Goal: Task Accomplishment & Management: Manage account settings

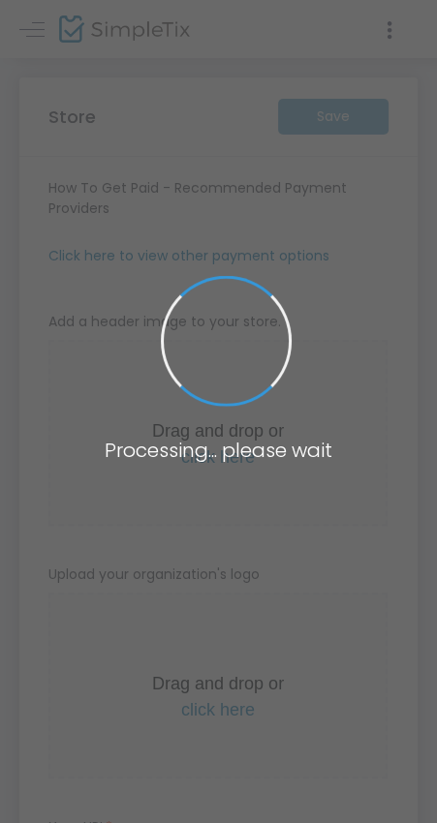
type input "[URL]"
radio input "true"
radio input "false"
radio input "true"
type input "Tractor Shed Cafe"
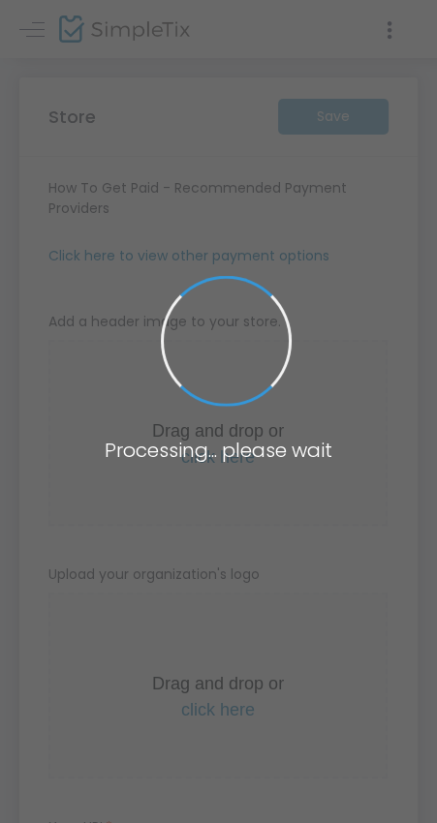
type input "6032532323"
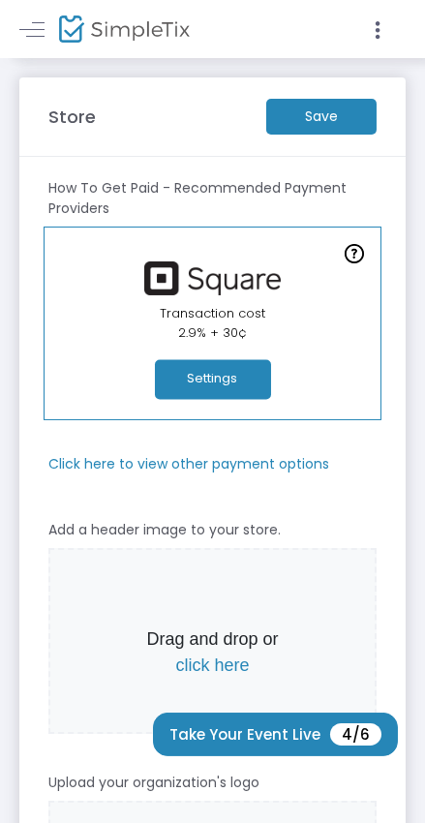
click at [323, 112] on m-button "Save" at bounding box center [321, 117] width 110 height 36
click at [326, 109] on m-button "Save" at bounding box center [321, 117] width 110 height 36
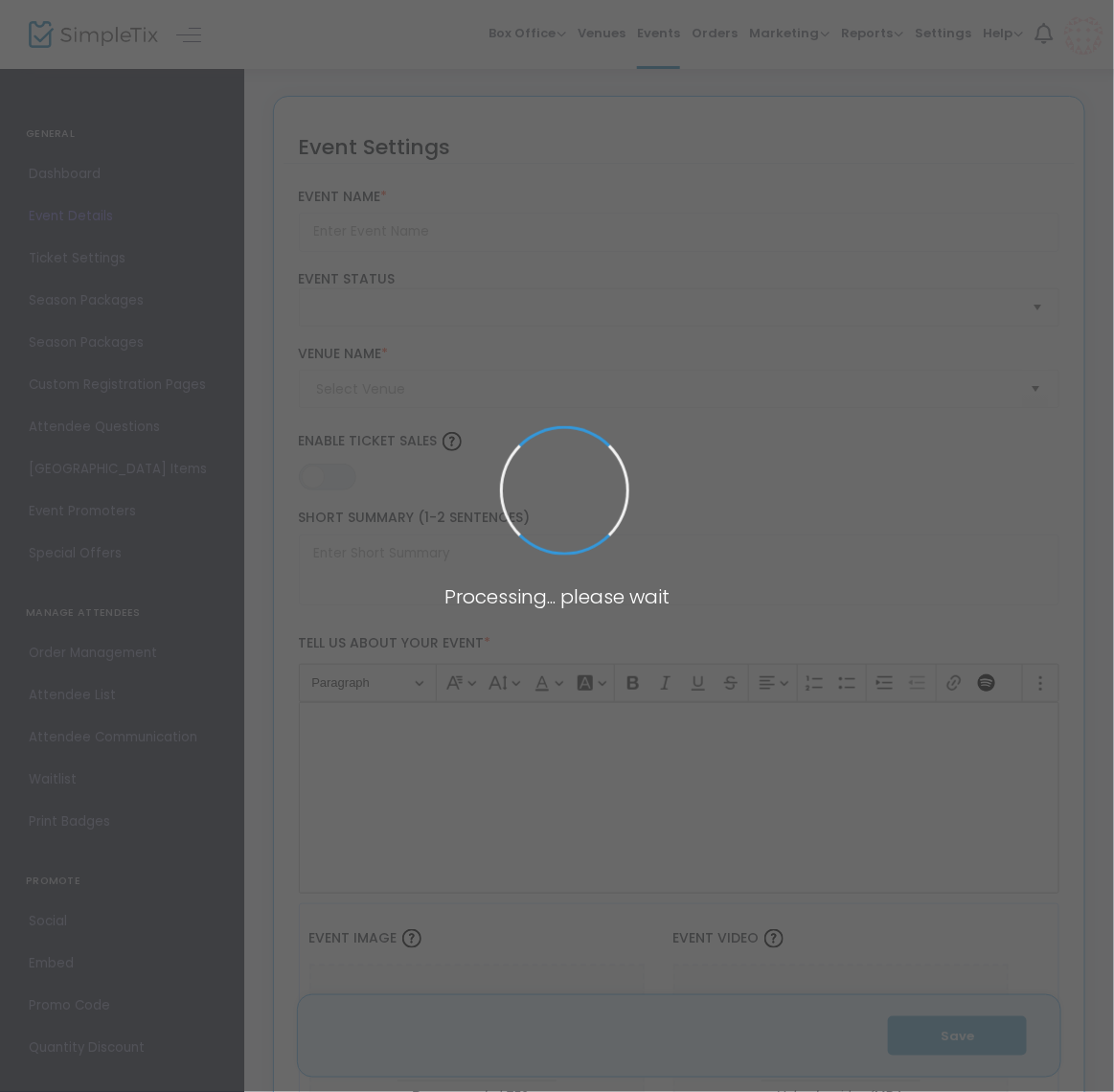
type input "[DATE] Centerpiece Workshops"
type textarea "Bring your holiday table to life! Join us for a fun, hands-on class where you’l…"
type input "Register Now"
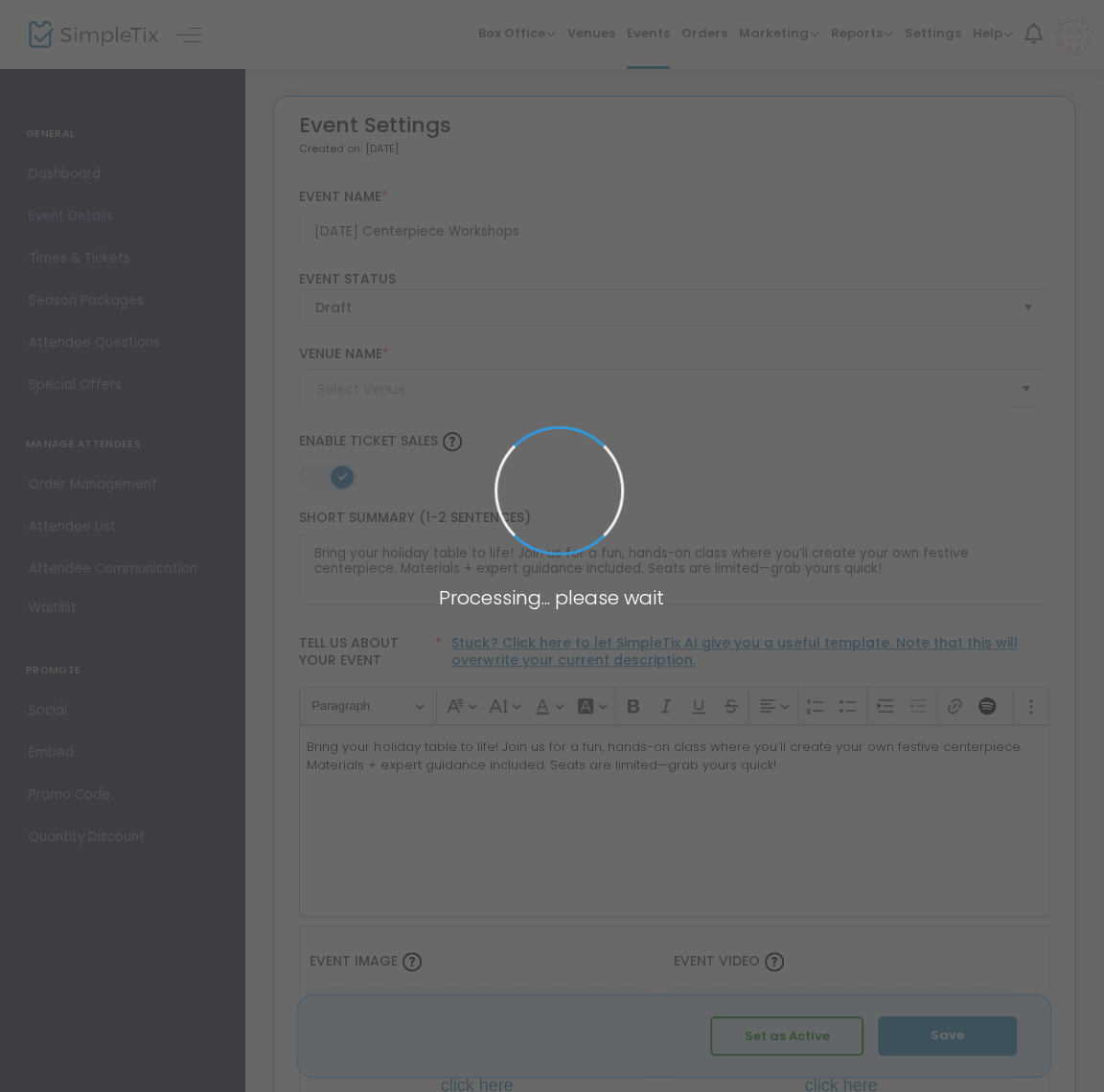
type input "Tractor Shed Cafe and Farm Stand"
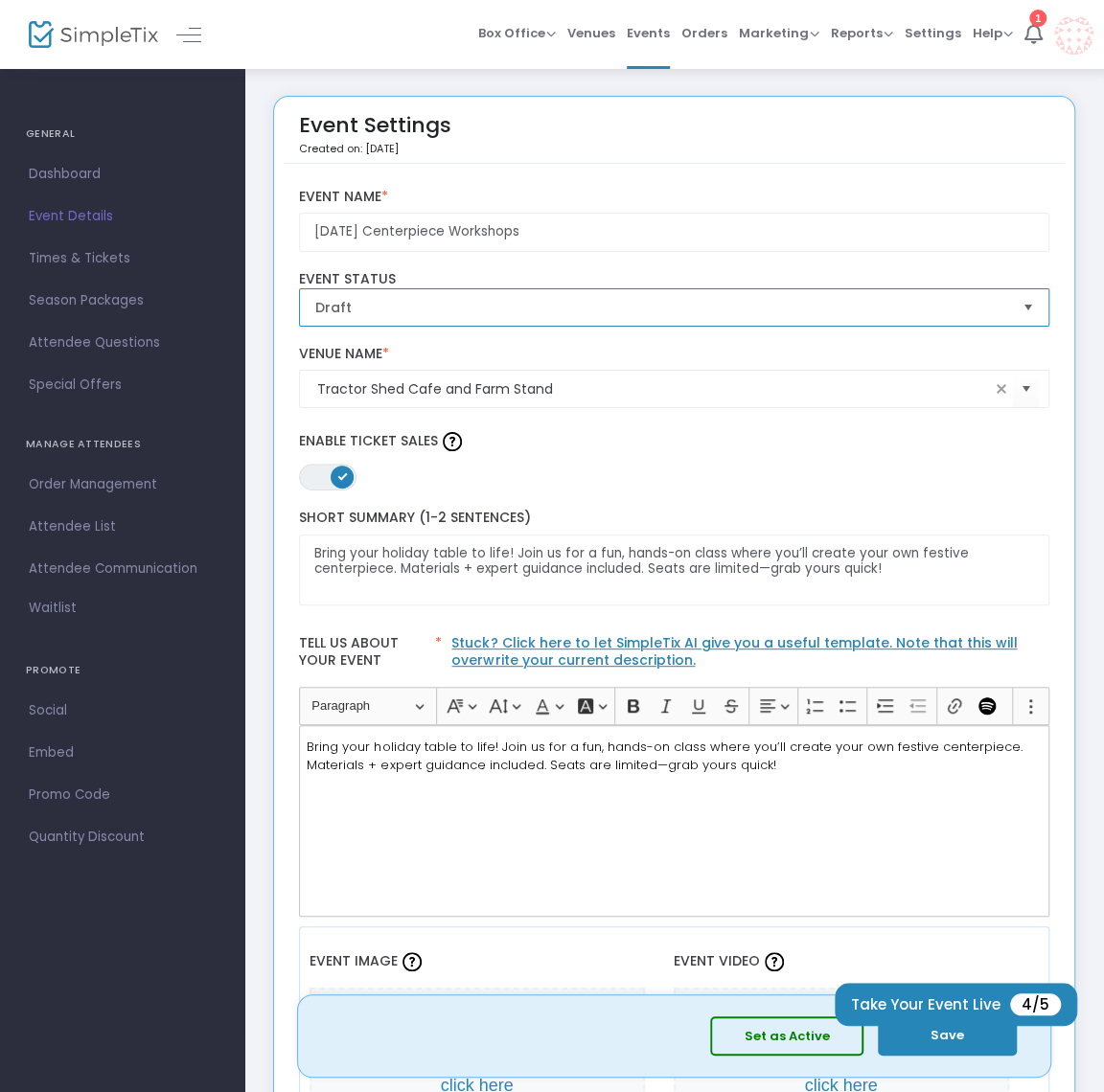
click at [468, 299] on span "Draft" at bounding box center [661, 307] width 691 height 19
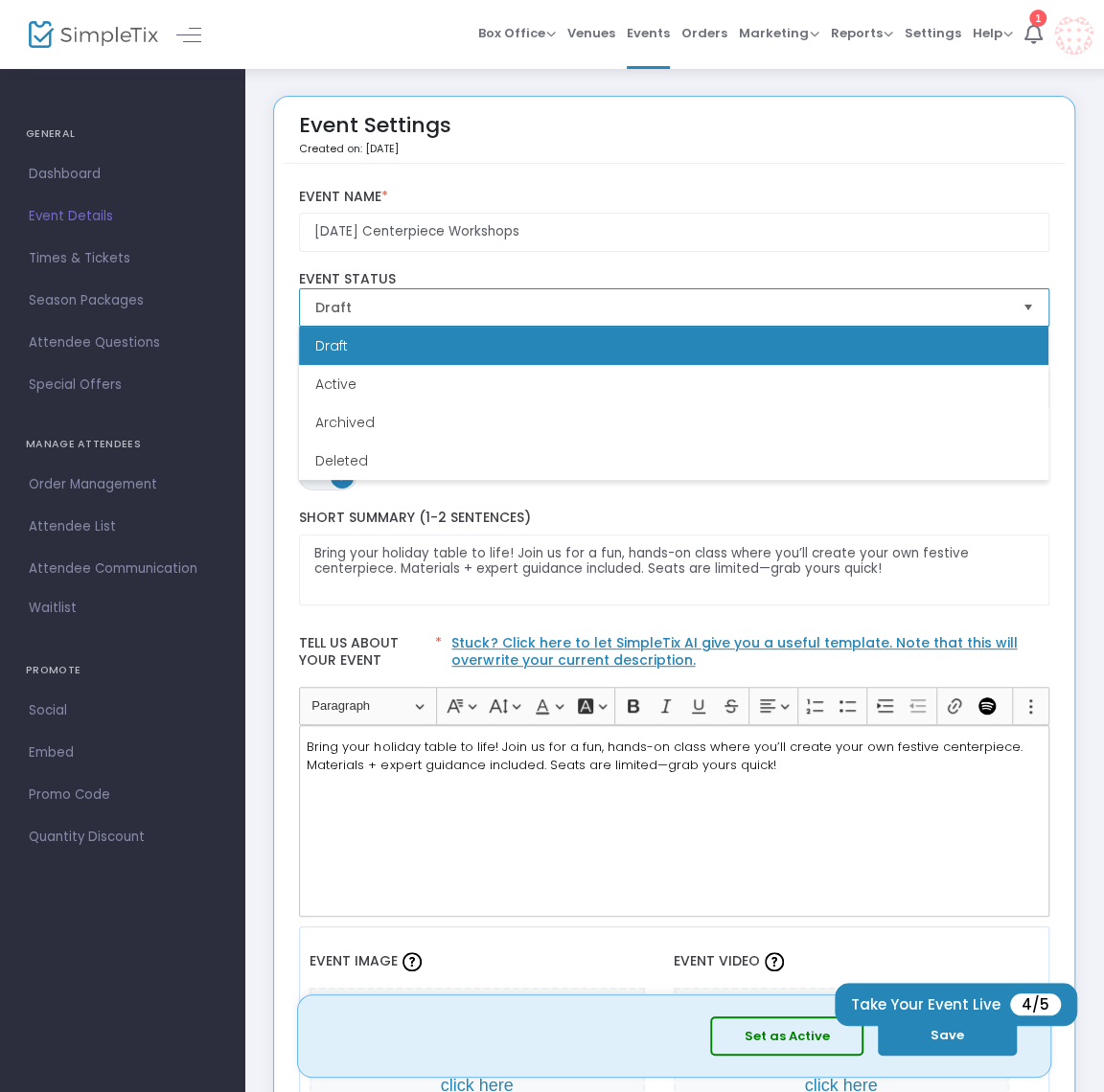
click at [468, 299] on span "Draft" at bounding box center [661, 307] width 691 height 19
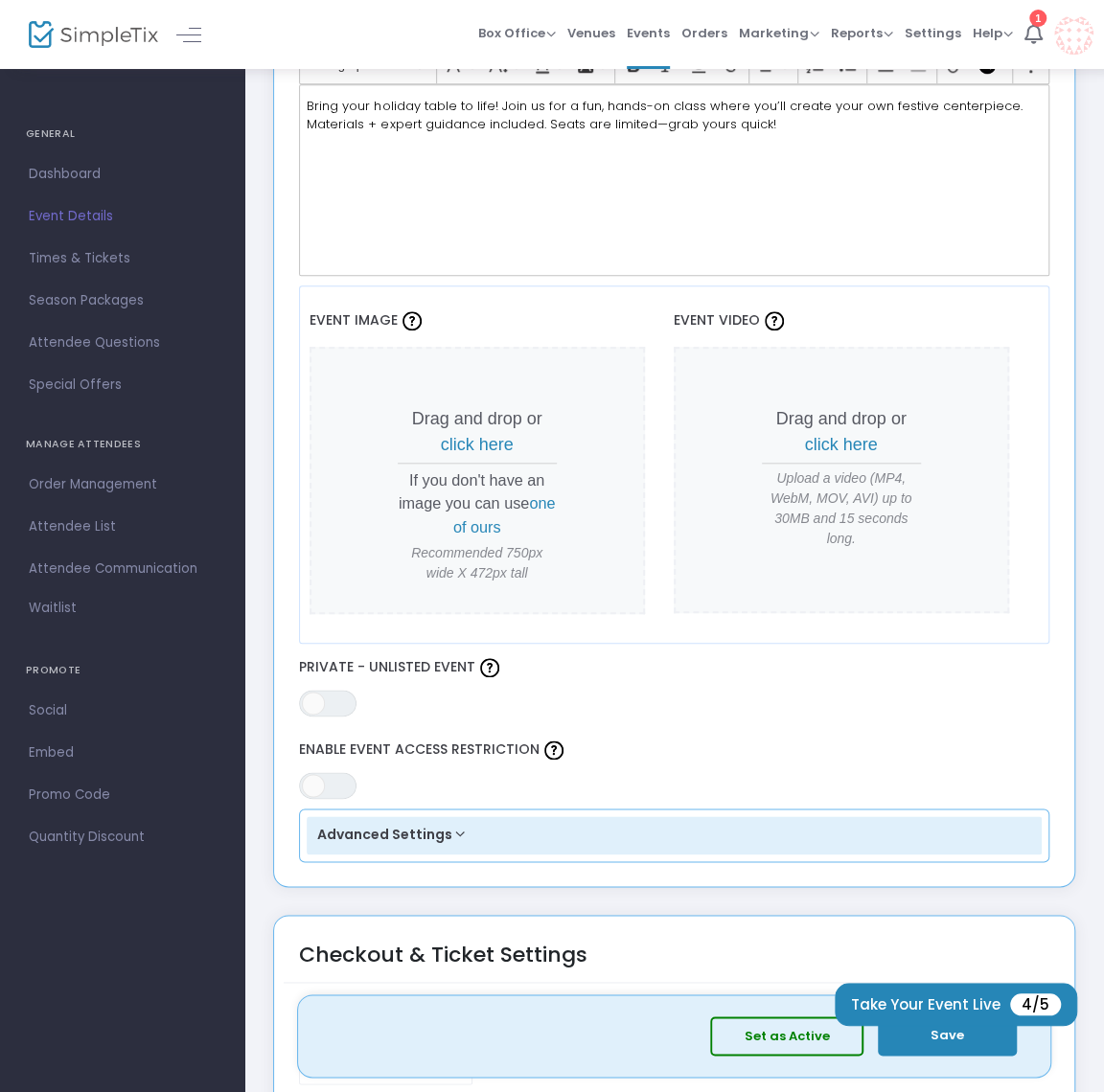
scroll to position [972, 0]
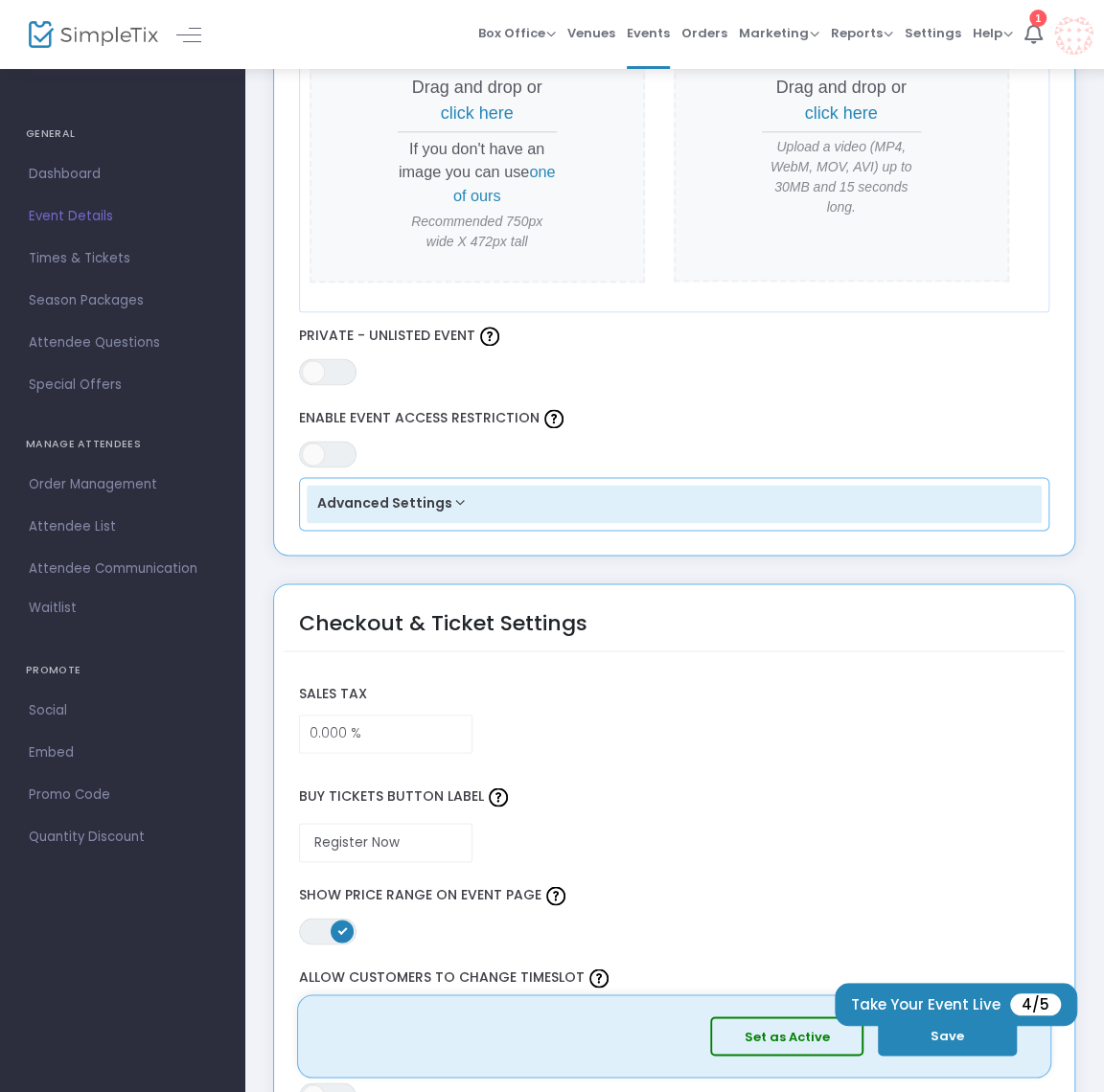
click at [438, 493] on button "Advanced Settings" at bounding box center [675, 503] width 736 height 39
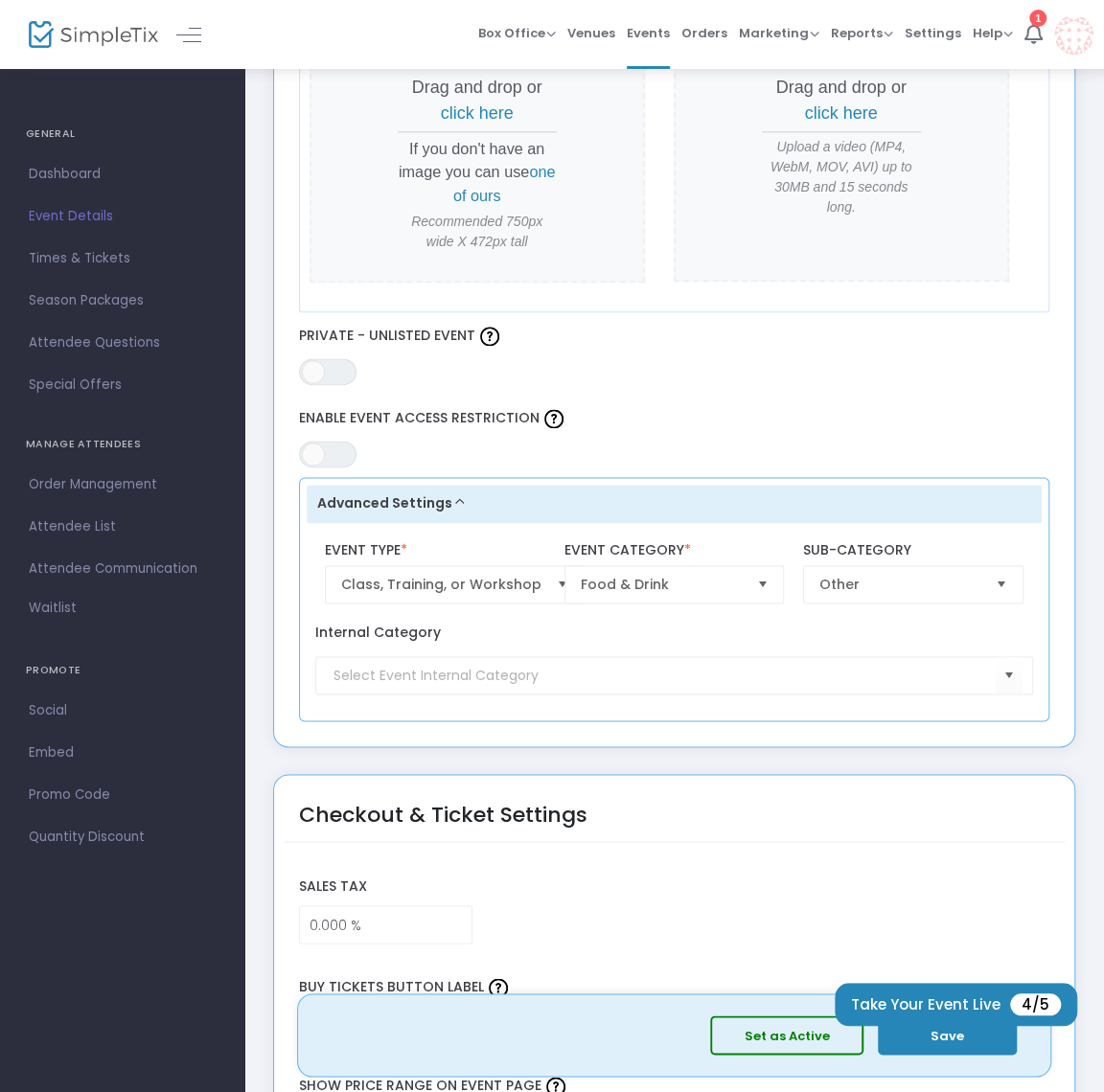
click at [454, 502] on button "Advanced Settings" at bounding box center [675, 503] width 736 height 39
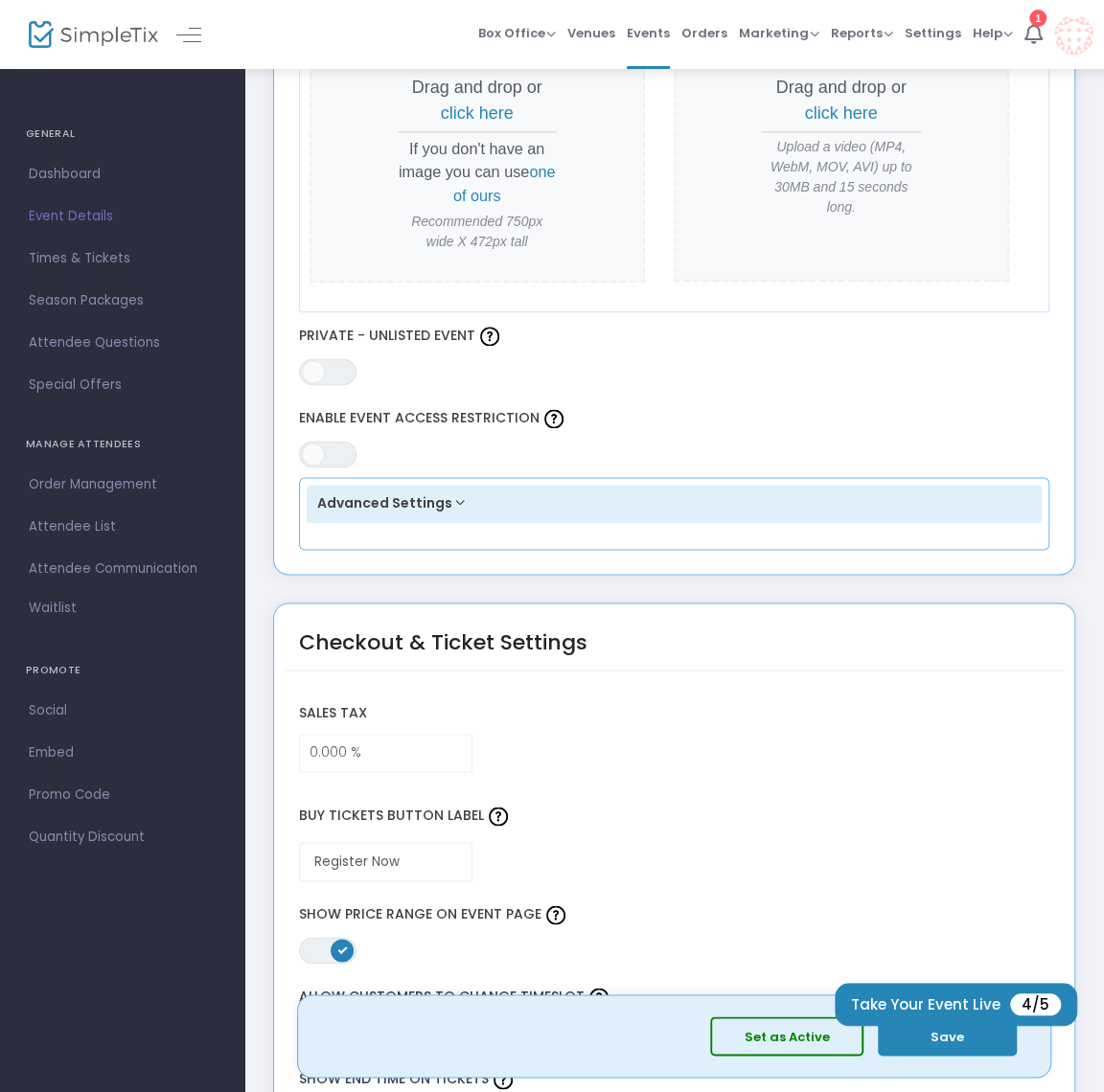
click at [454, 502] on button "Advanced Settings" at bounding box center [675, 503] width 736 height 39
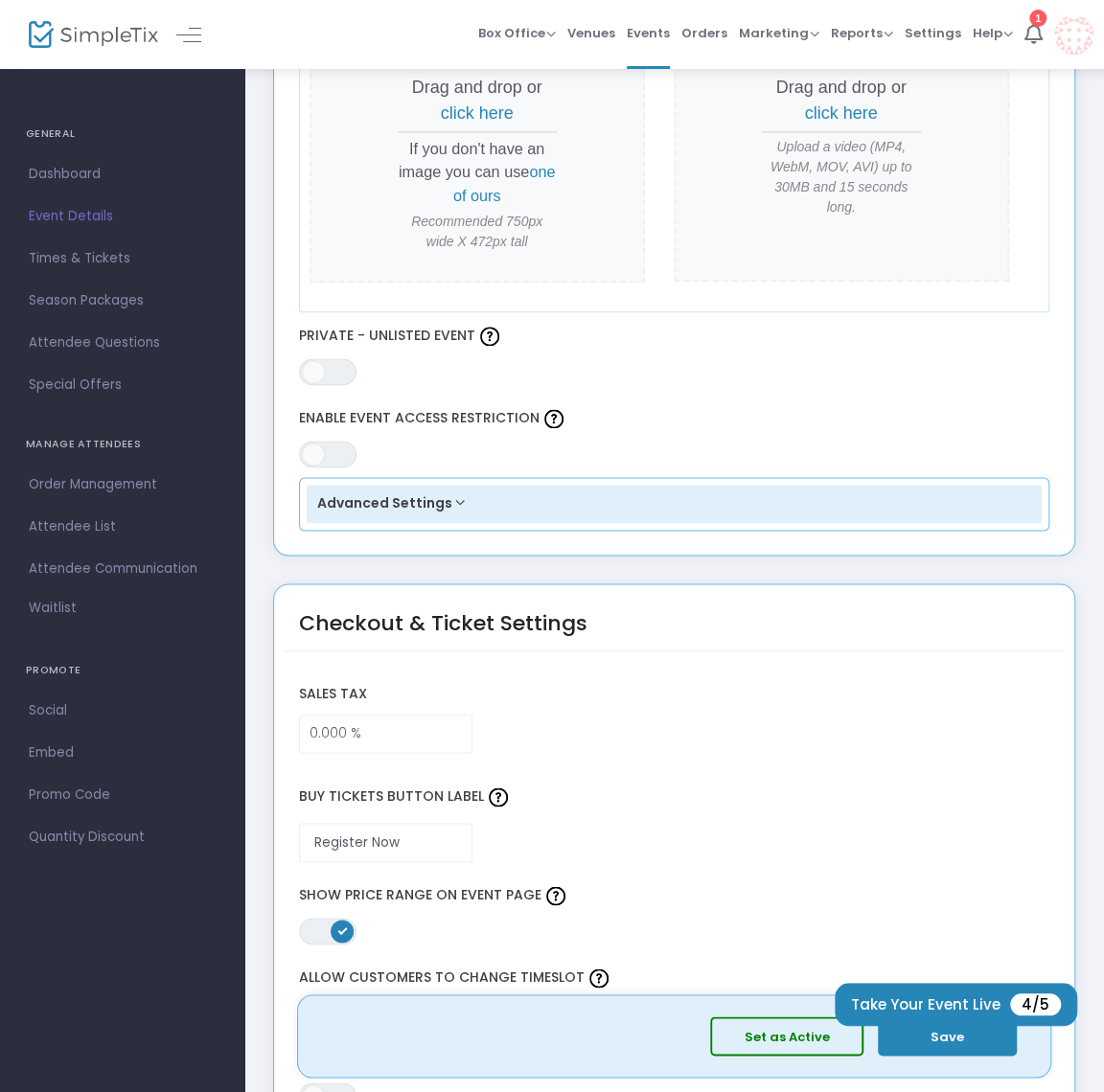
click at [454, 502] on button "Advanced Settings" at bounding box center [675, 503] width 736 height 39
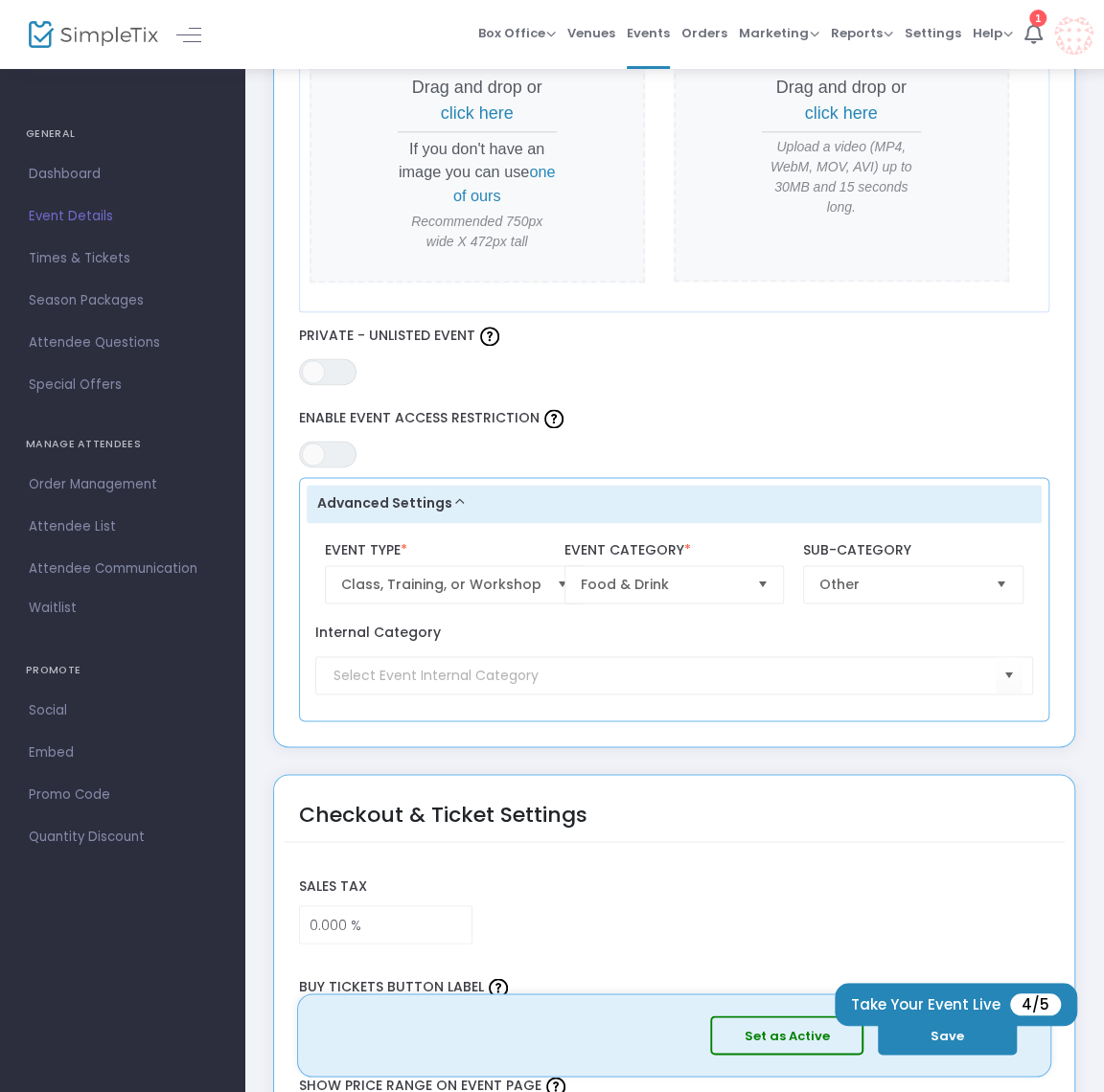
click at [454, 502] on button "Advanced Settings" at bounding box center [675, 503] width 736 height 39
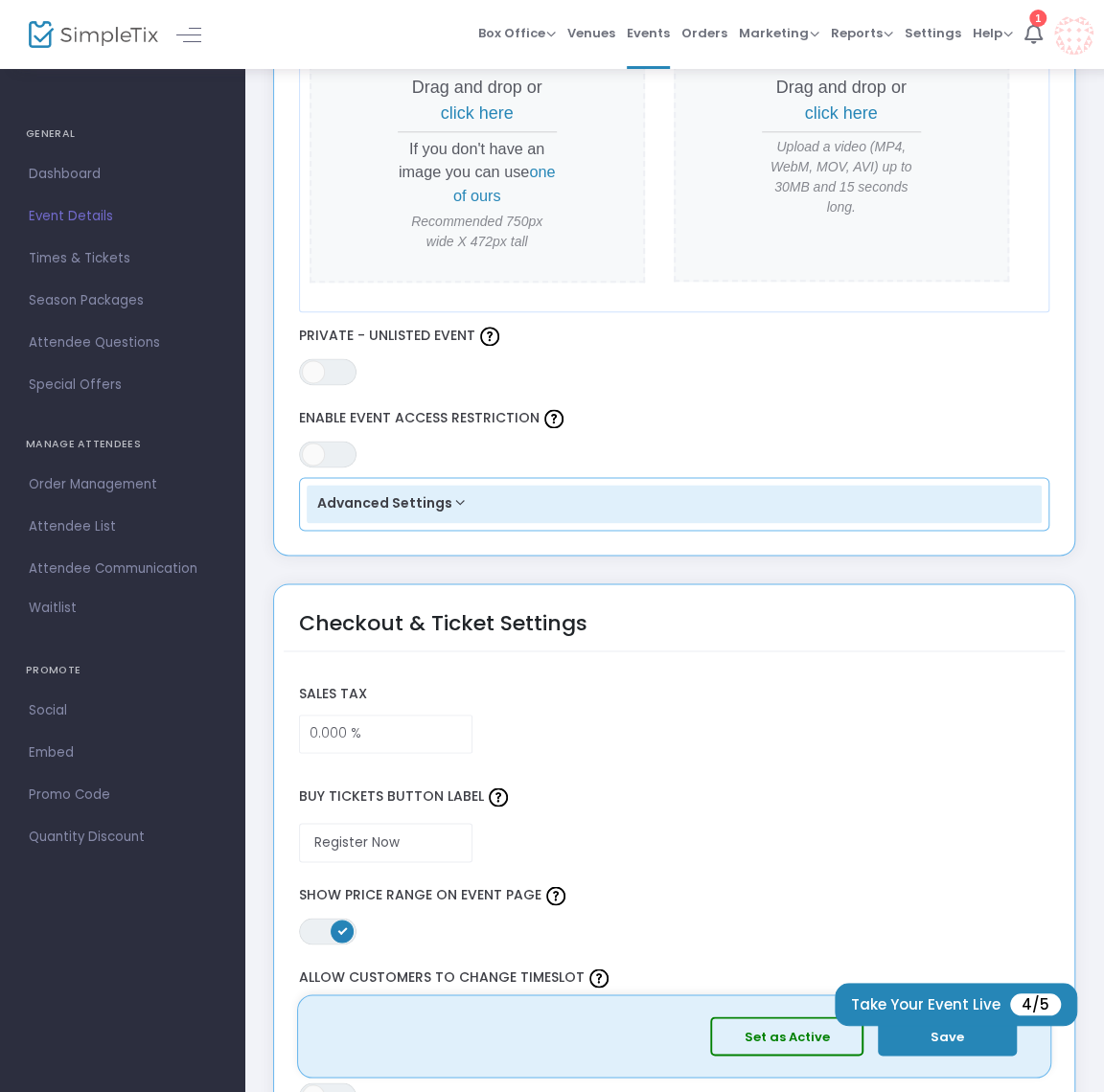
click at [454, 502] on button "Advanced Settings" at bounding box center [675, 503] width 736 height 39
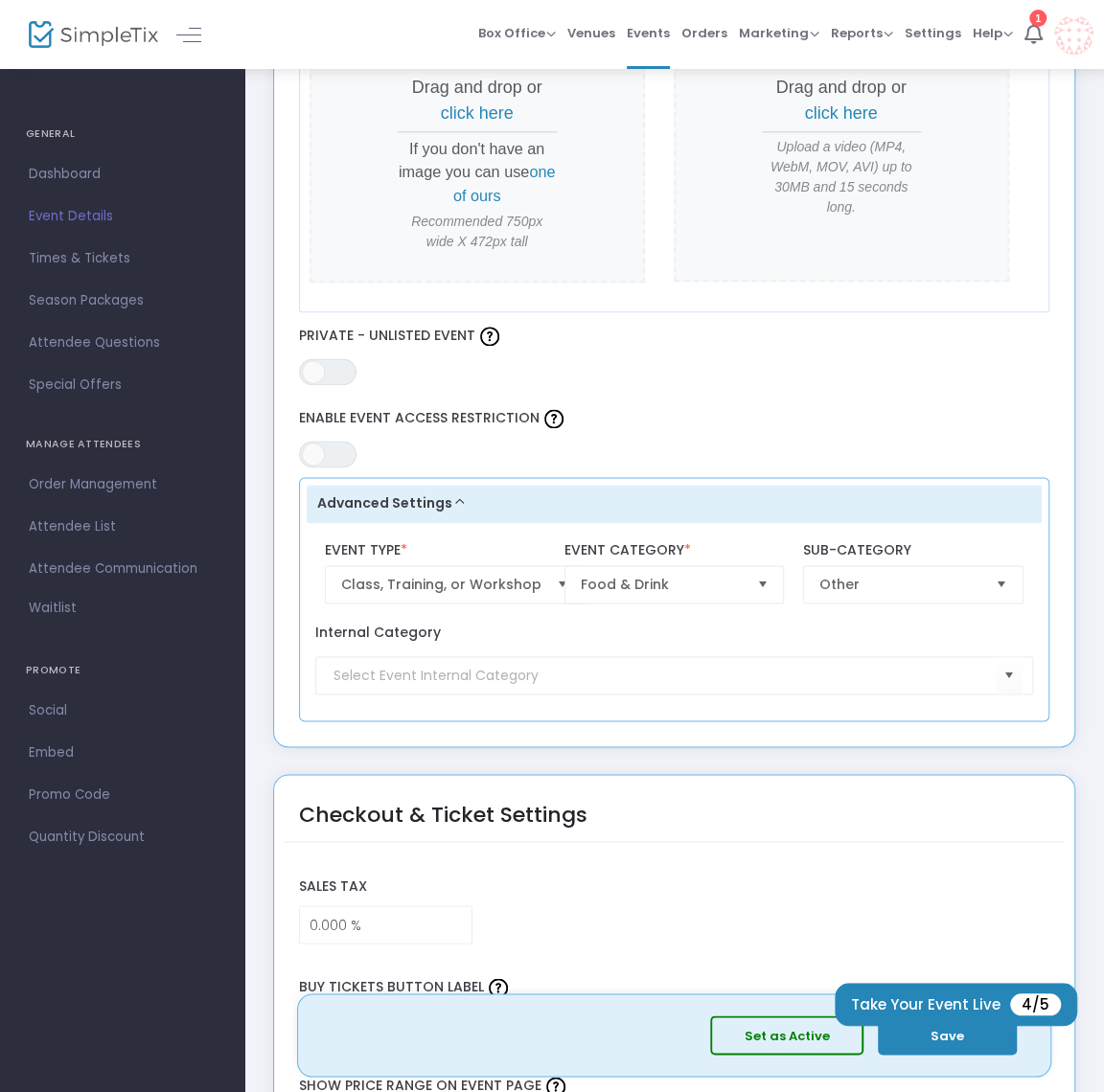
click at [454, 502] on button "Advanced Settings" at bounding box center [675, 503] width 736 height 39
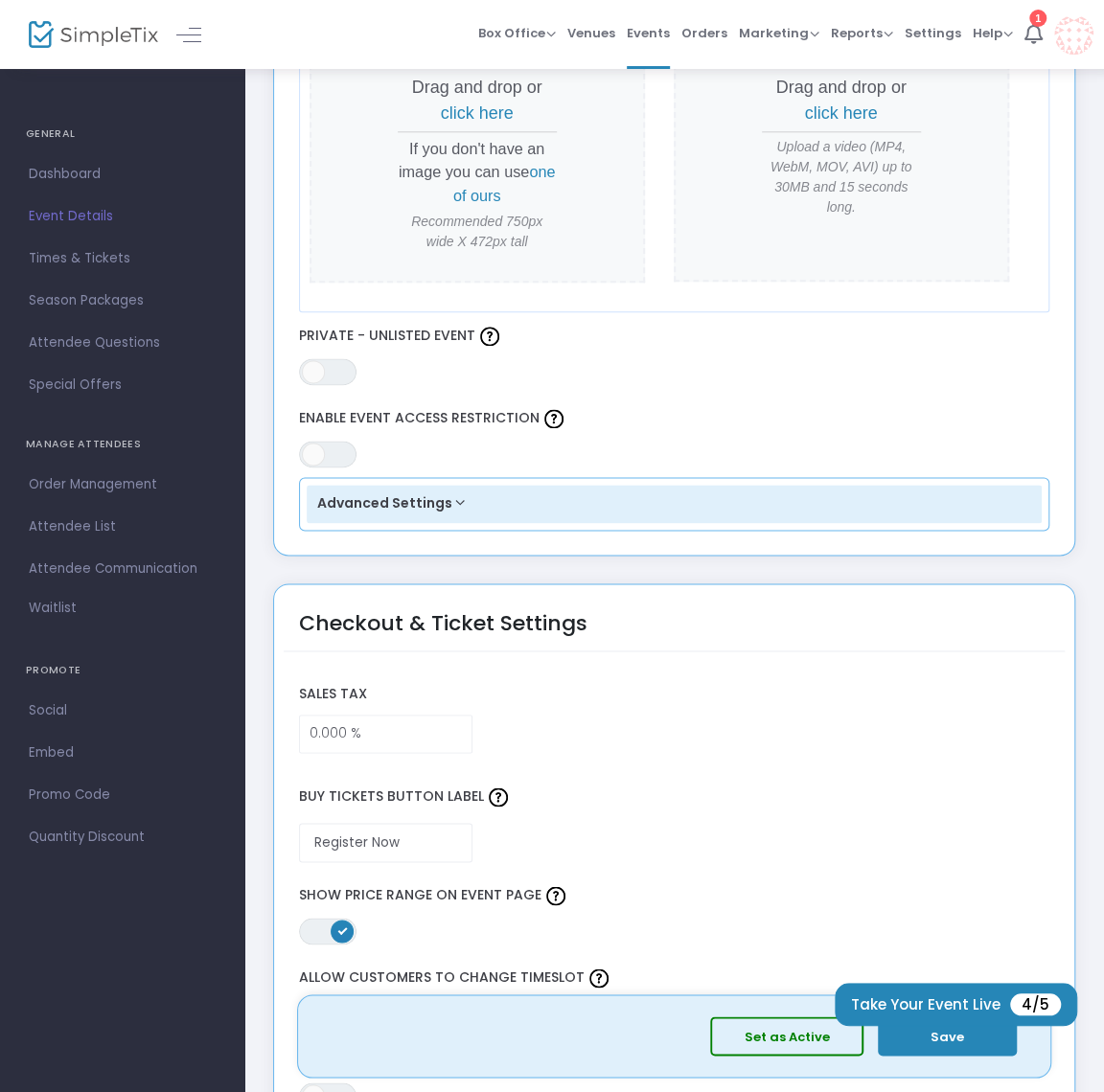
click at [454, 502] on button "Advanced Settings" at bounding box center [675, 503] width 736 height 39
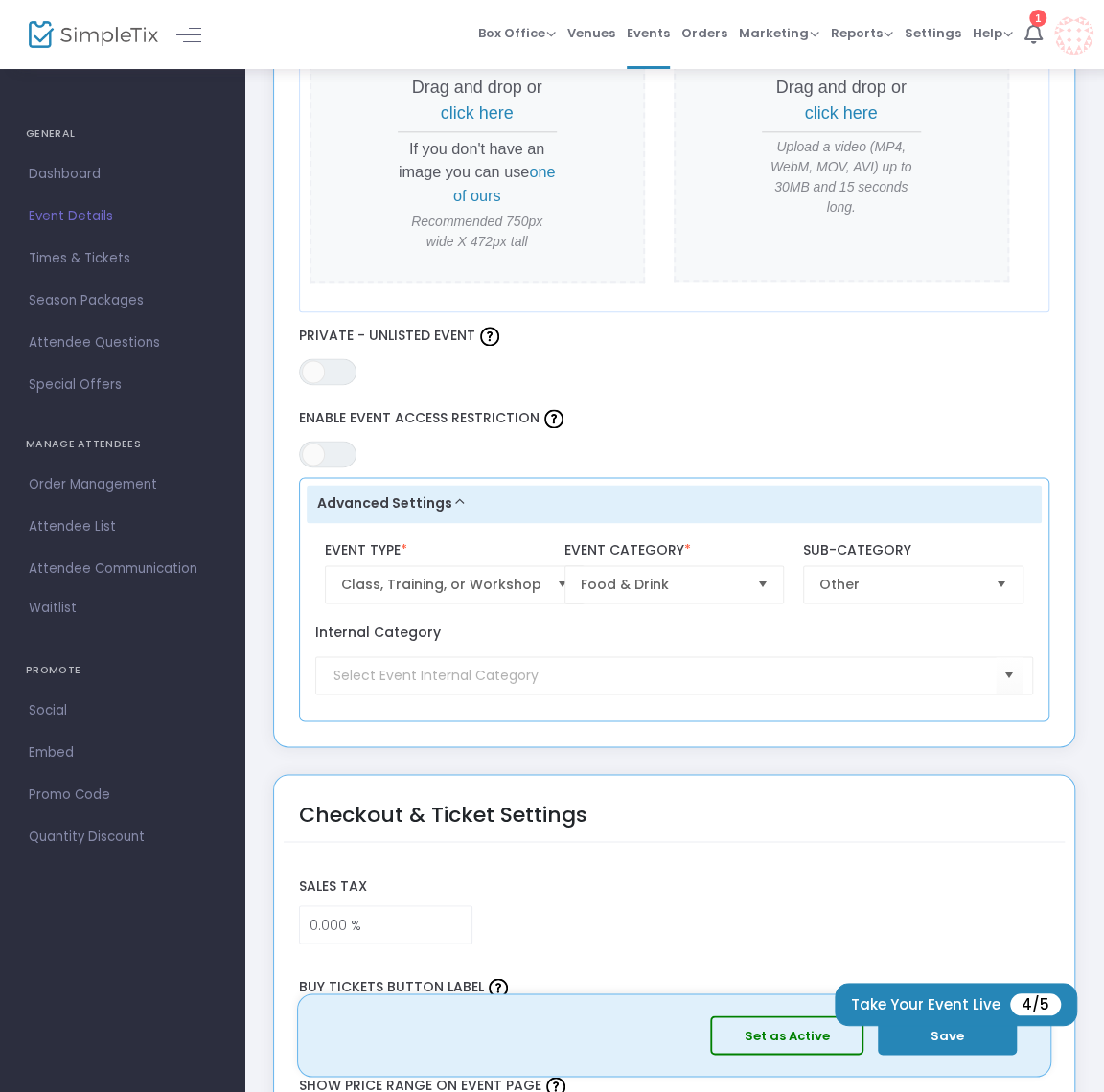
click at [454, 502] on button "Advanced Settings" at bounding box center [675, 503] width 736 height 39
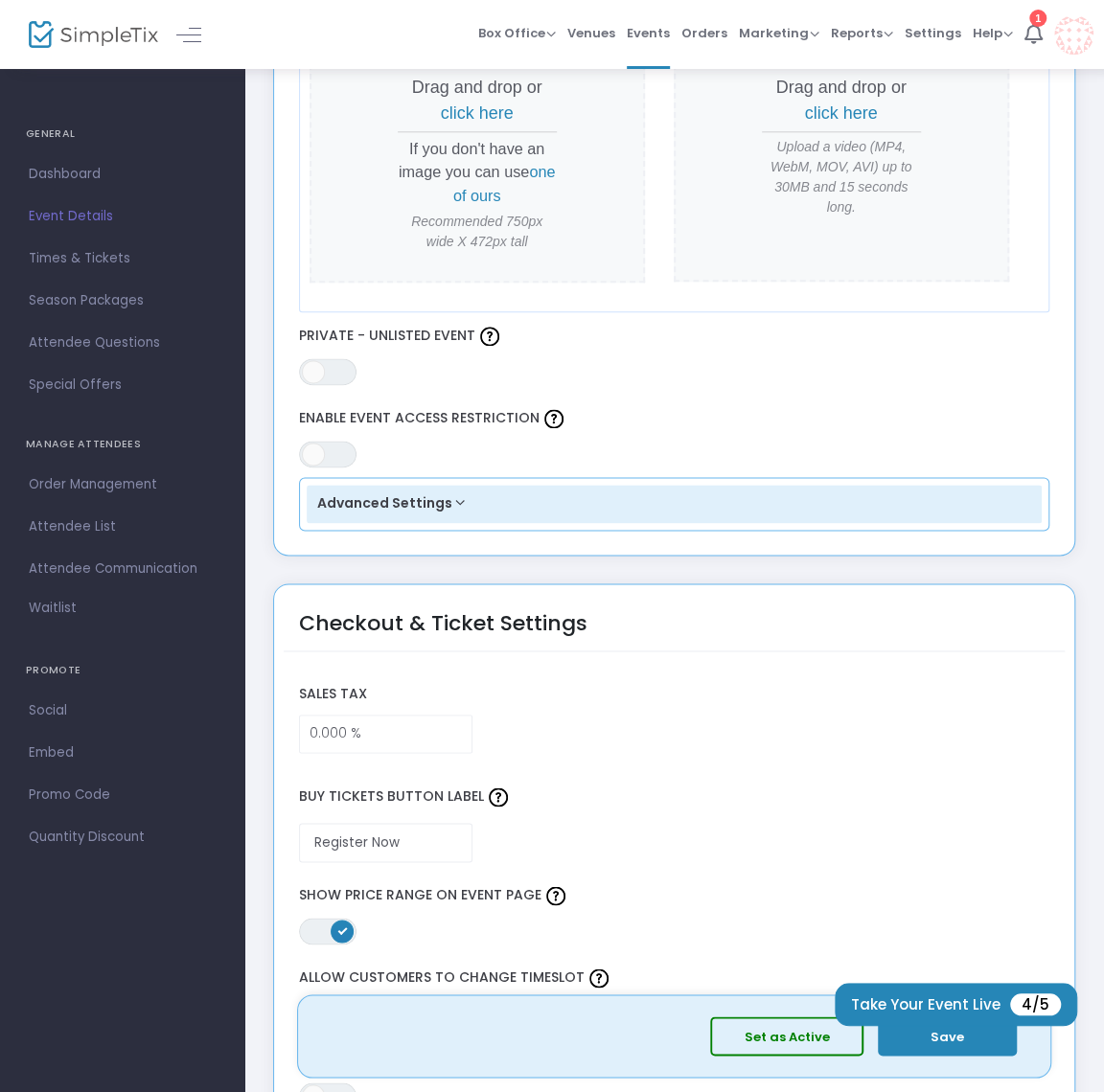
click at [454, 502] on button "Advanced Settings" at bounding box center [675, 503] width 736 height 39
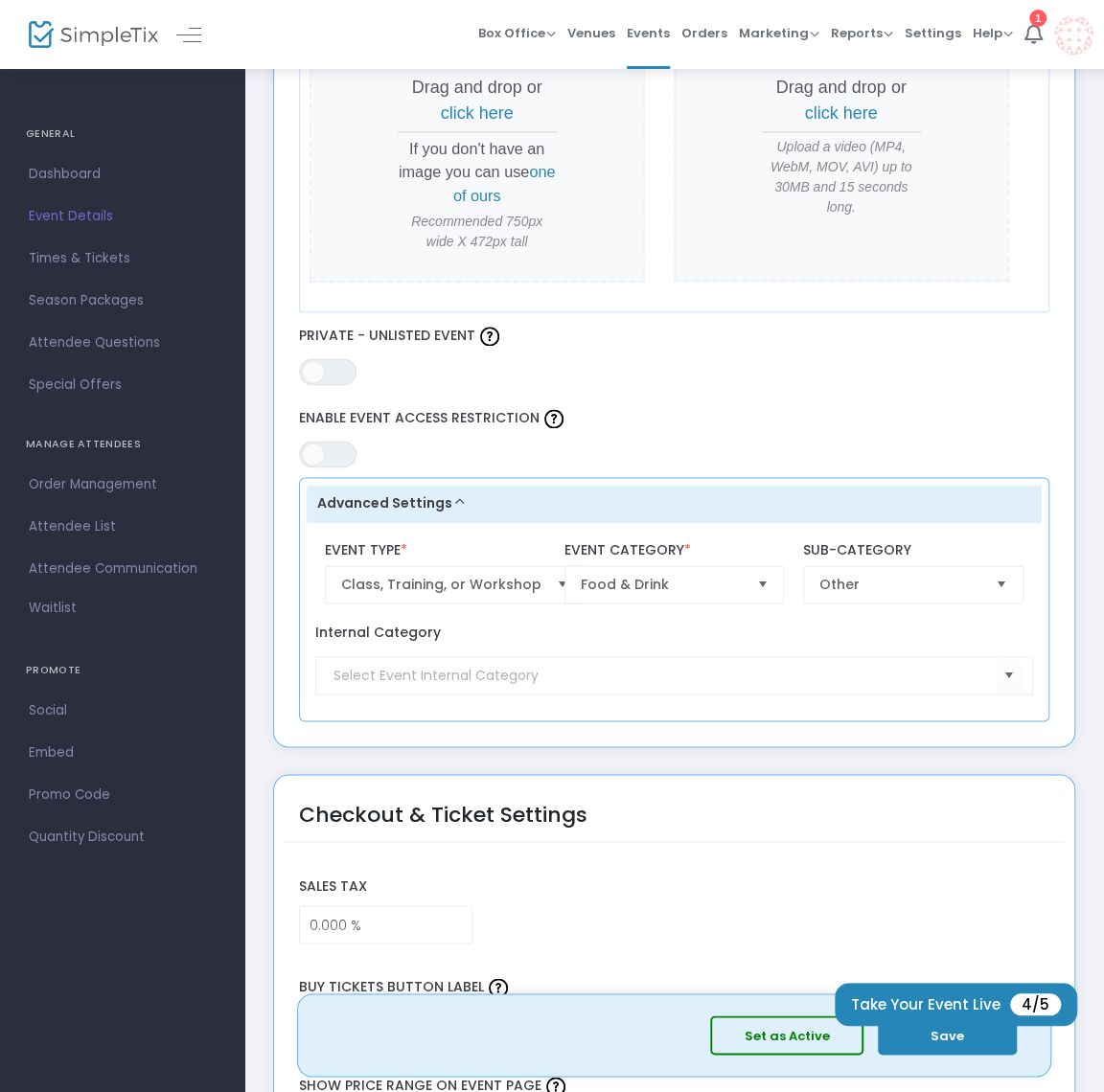
click at [454, 502] on button "Advanced Settings" at bounding box center [675, 503] width 736 height 39
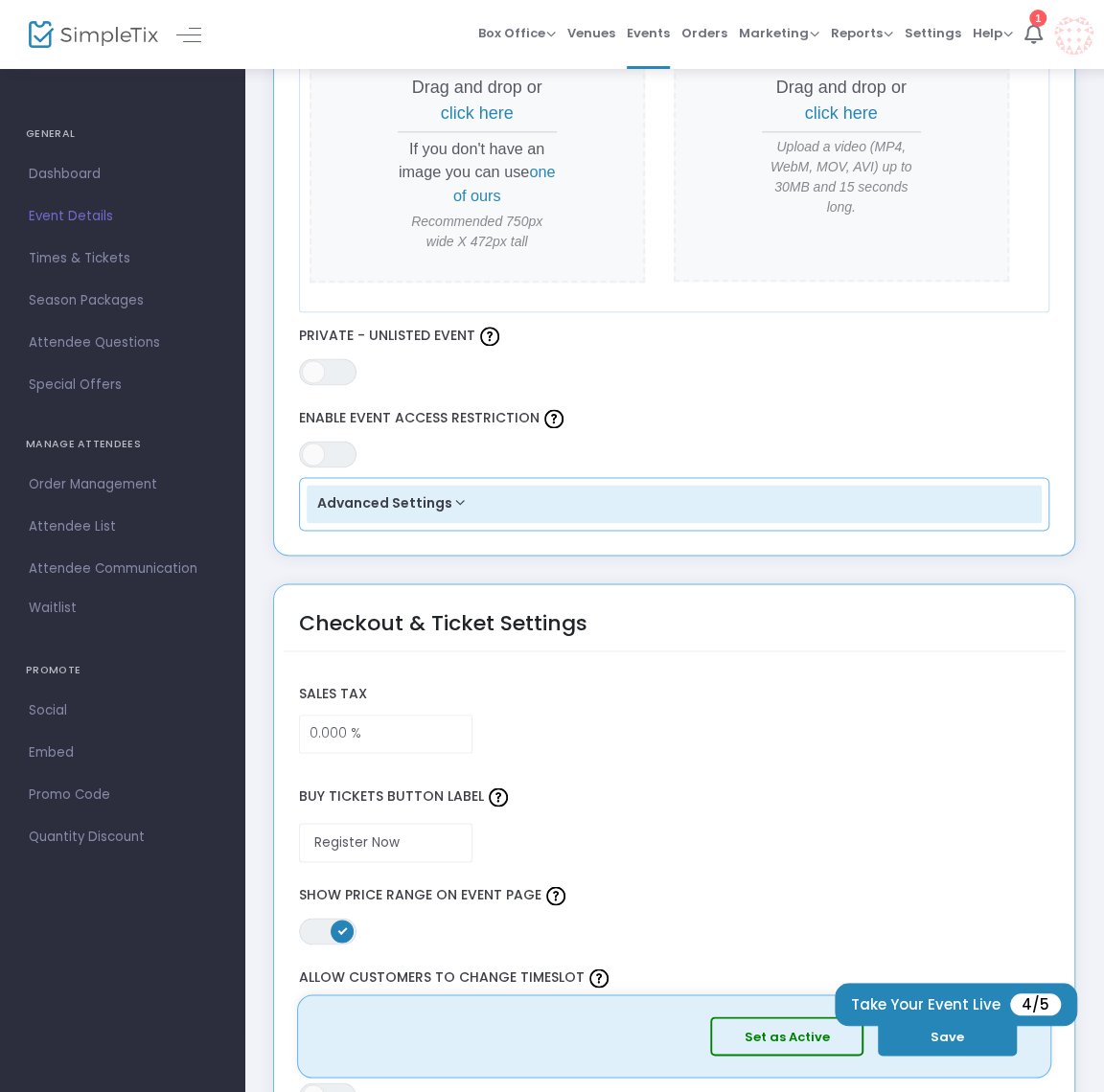
click at [454, 502] on button "Advanced Settings" at bounding box center [675, 503] width 736 height 39
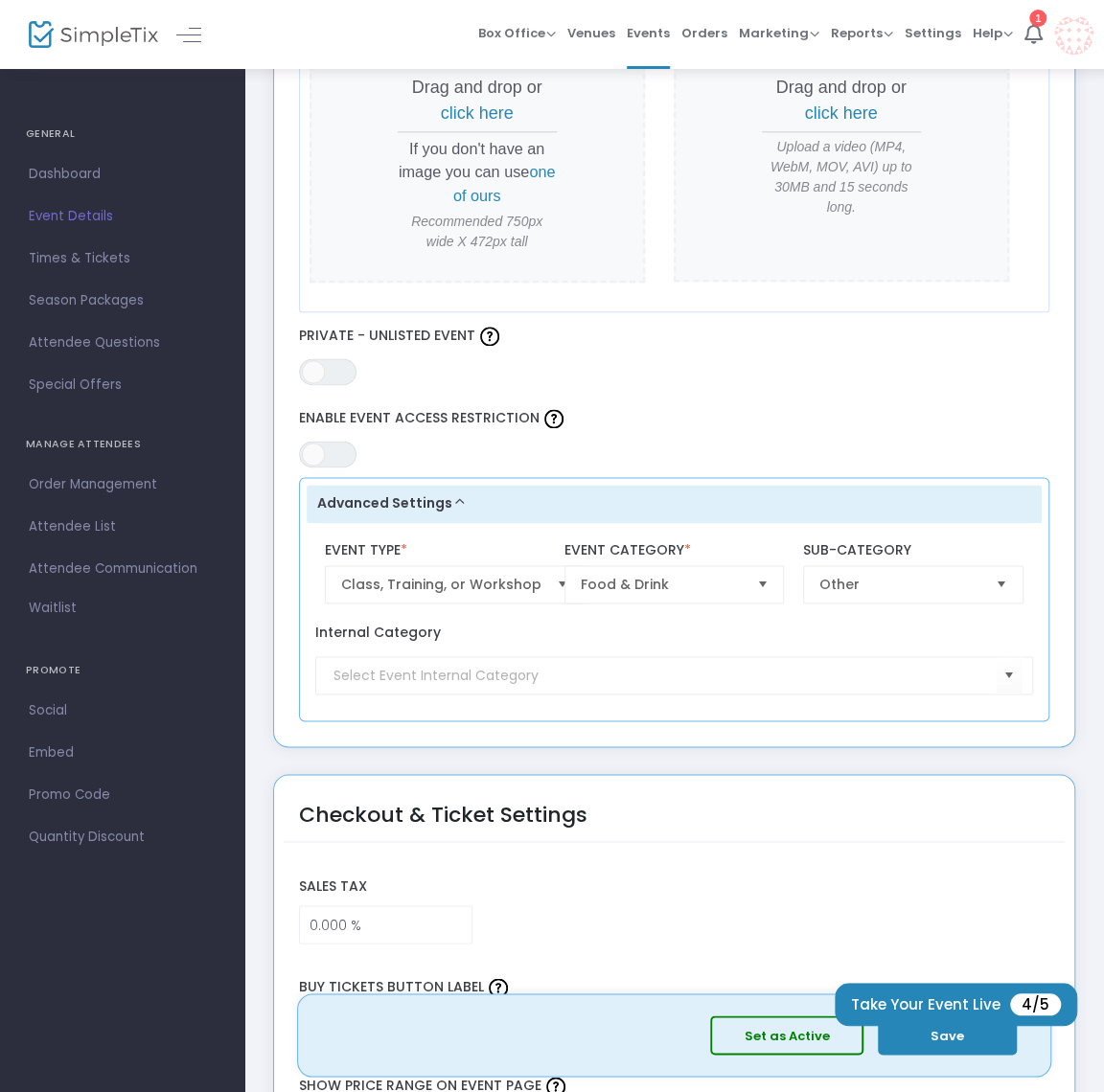
click at [454, 502] on button "Advanced Settings" at bounding box center [675, 503] width 736 height 39
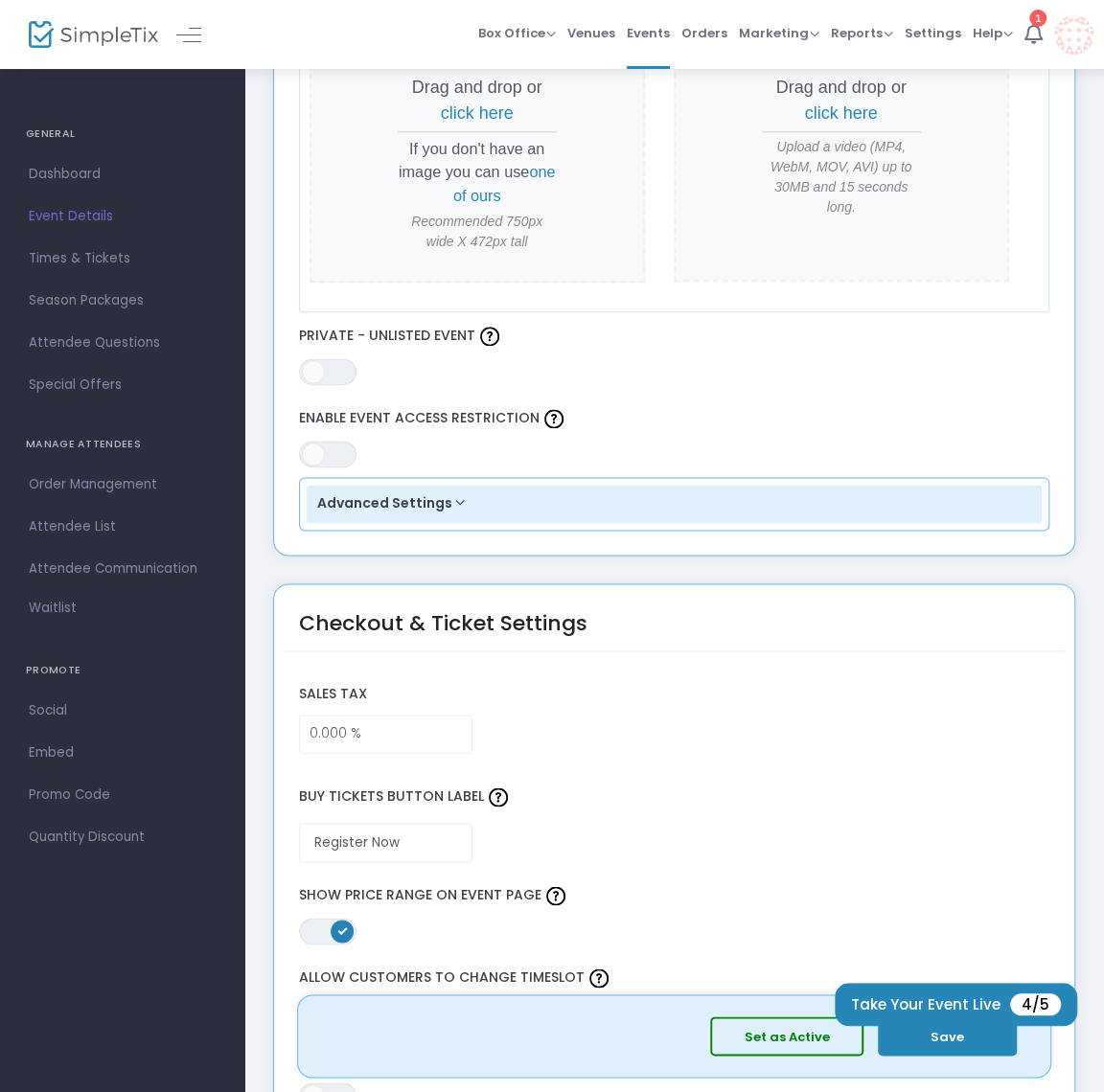
click at [454, 502] on button "Advanced Settings" at bounding box center [675, 503] width 736 height 39
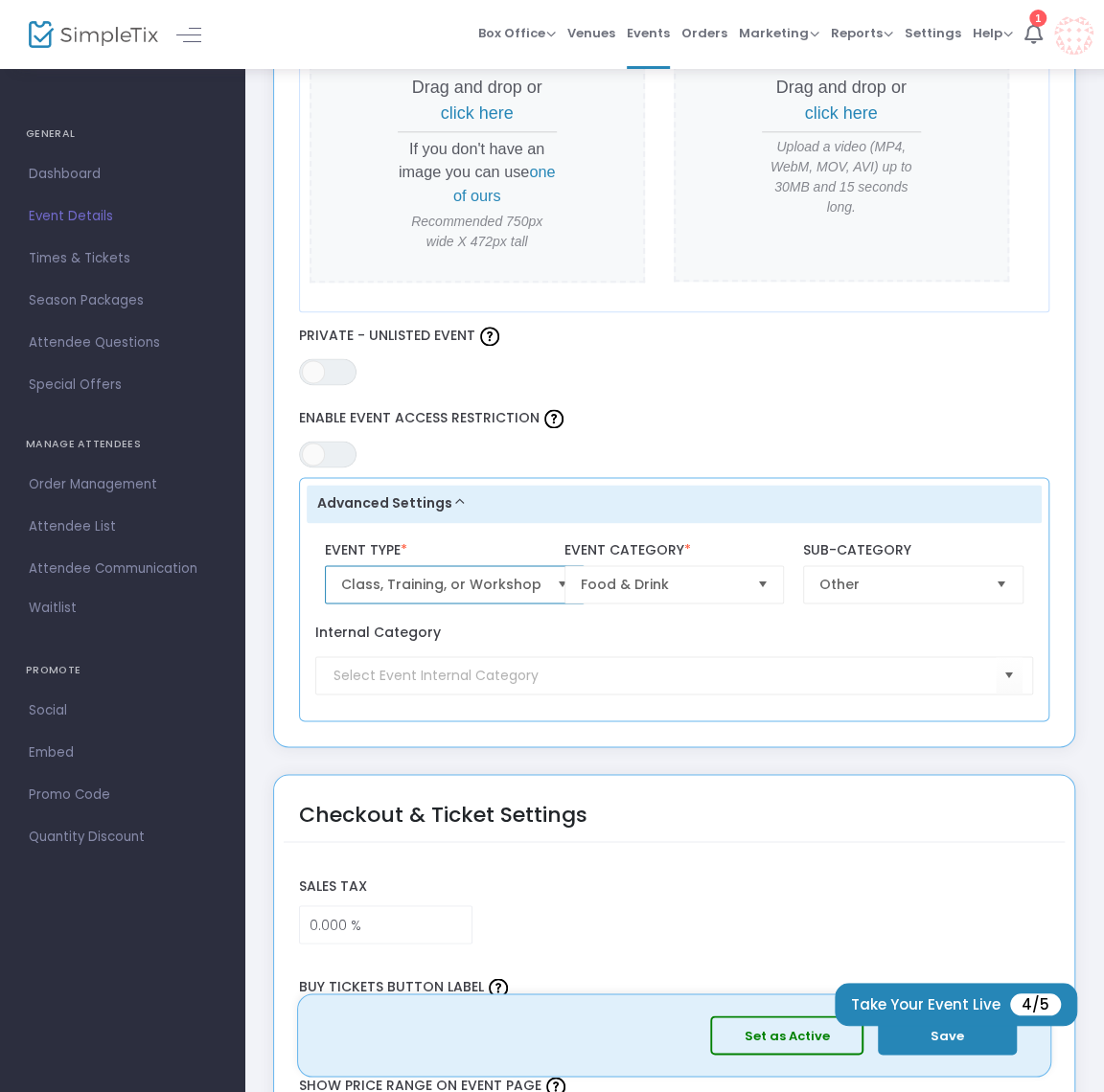
click at [512, 580] on span "Class, Training, or Workshop" at bounding box center [441, 584] width 200 height 19
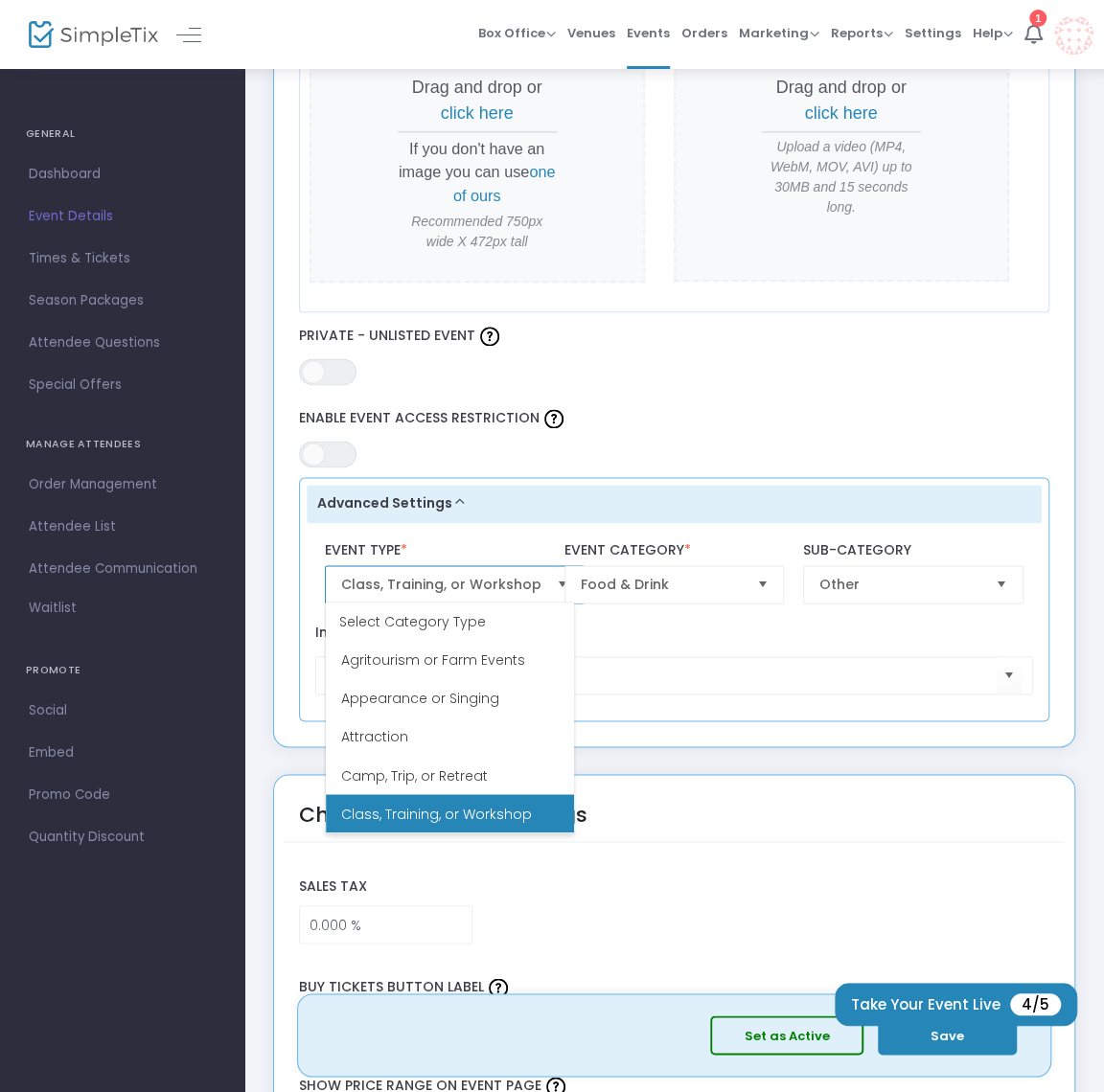
click at [512, 580] on span "Class, Training, or Workshop" at bounding box center [441, 584] width 200 height 19
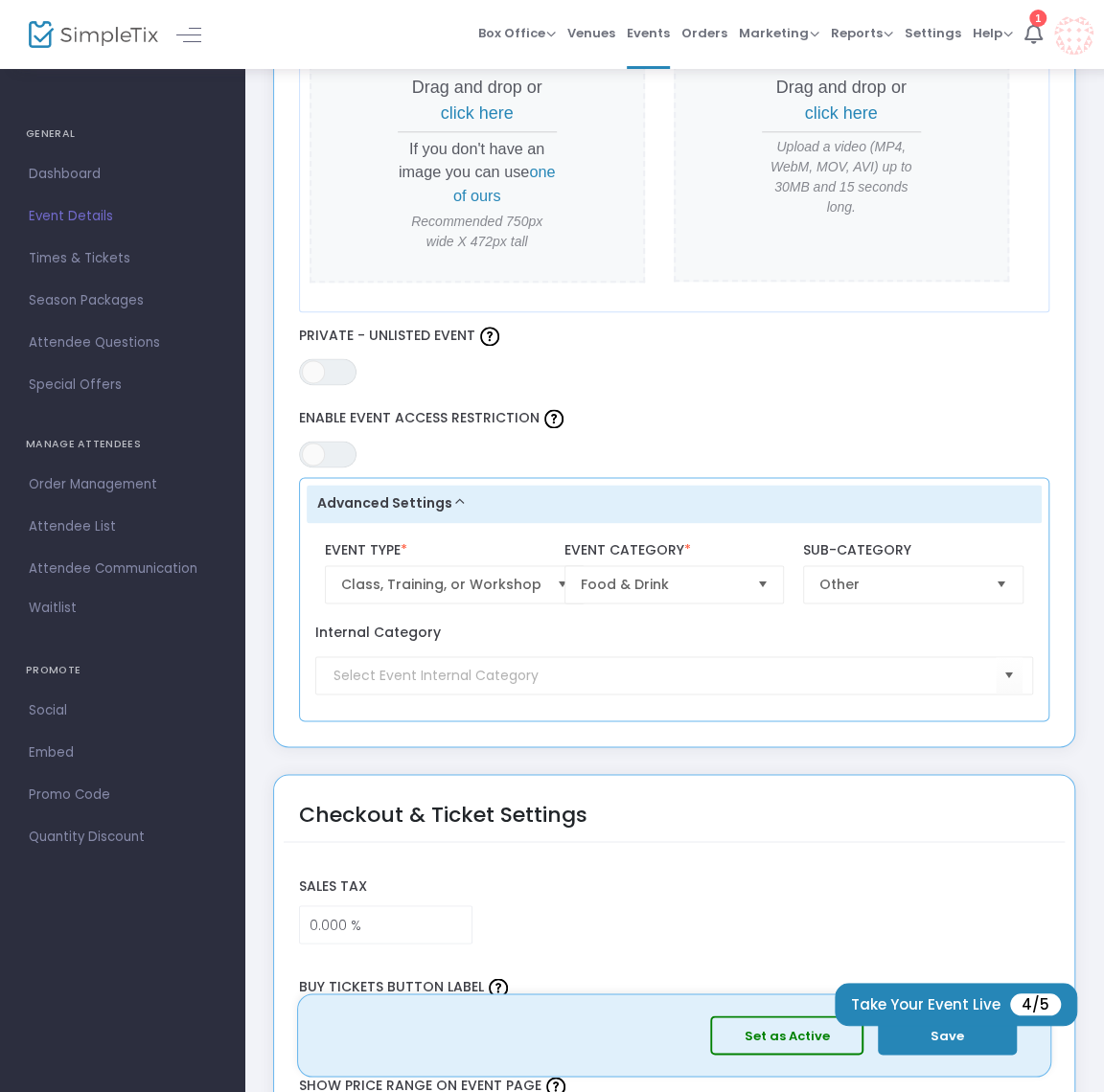
click at [569, 700] on div "Internal Category" at bounding box center [675, 659] width 736 height 92
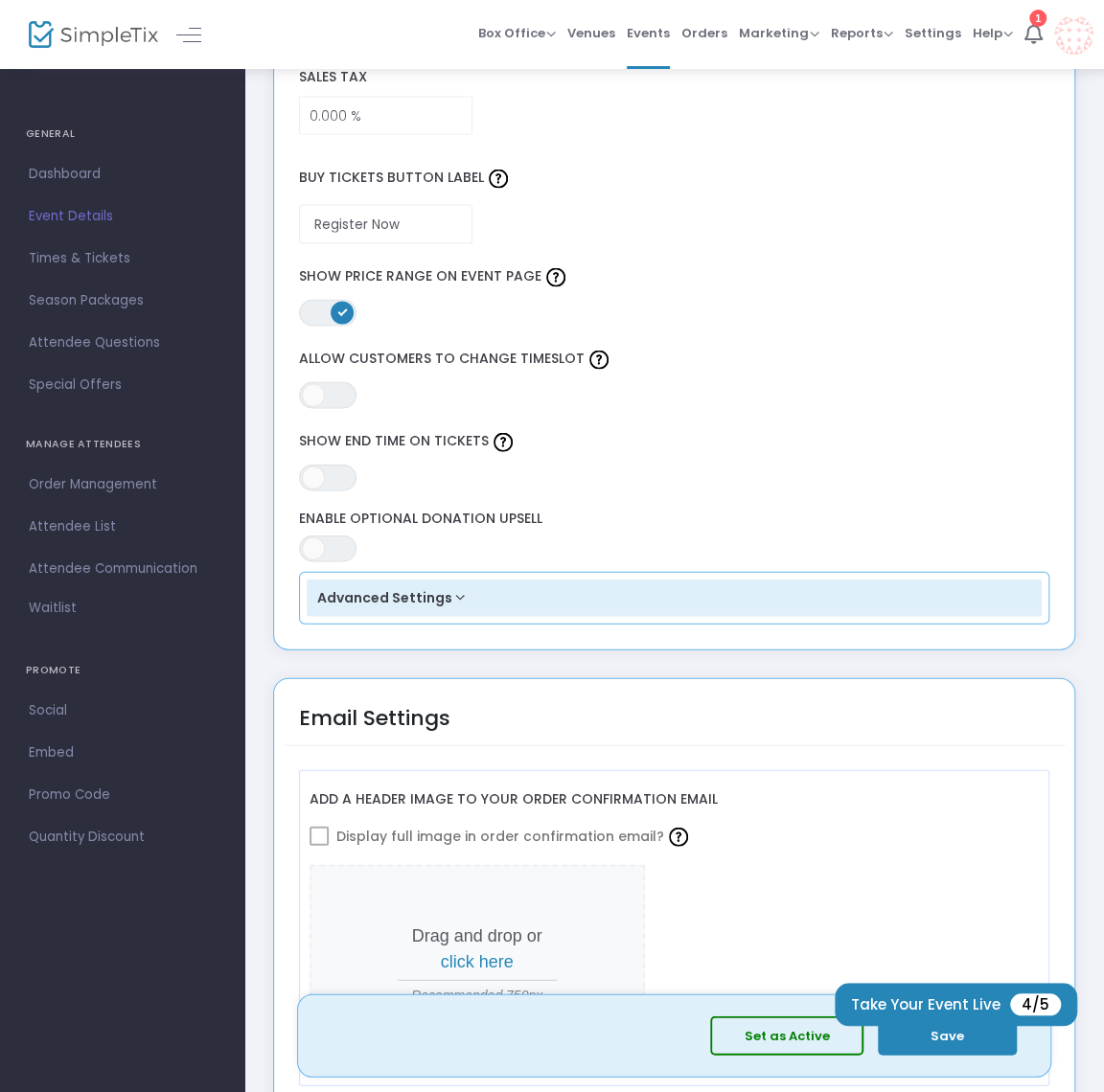
scroll to position [1787, 0]
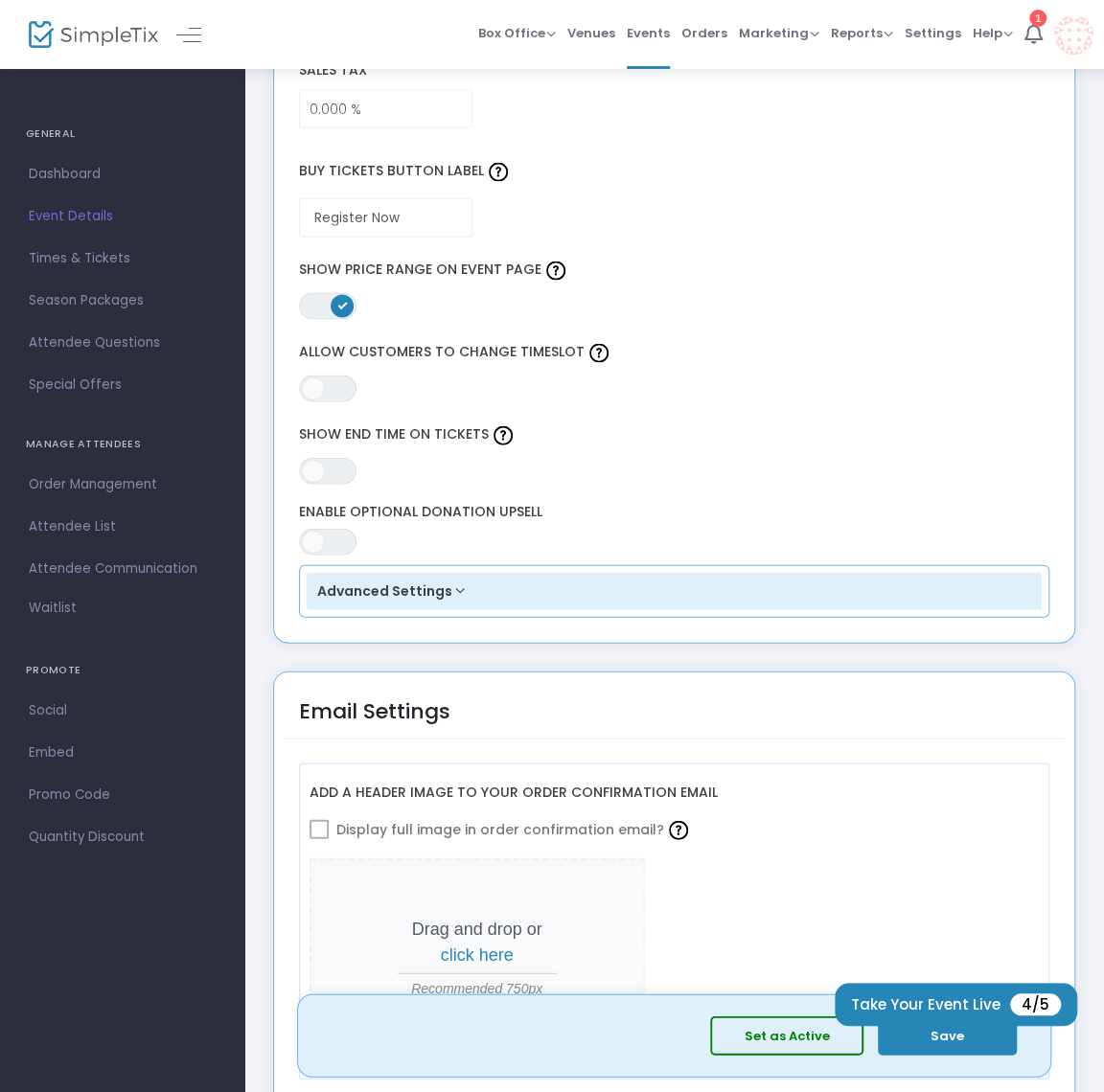
click at [457, 594] on button "Advanced Settings" at bounding box center [675, 592] width 736 height 39
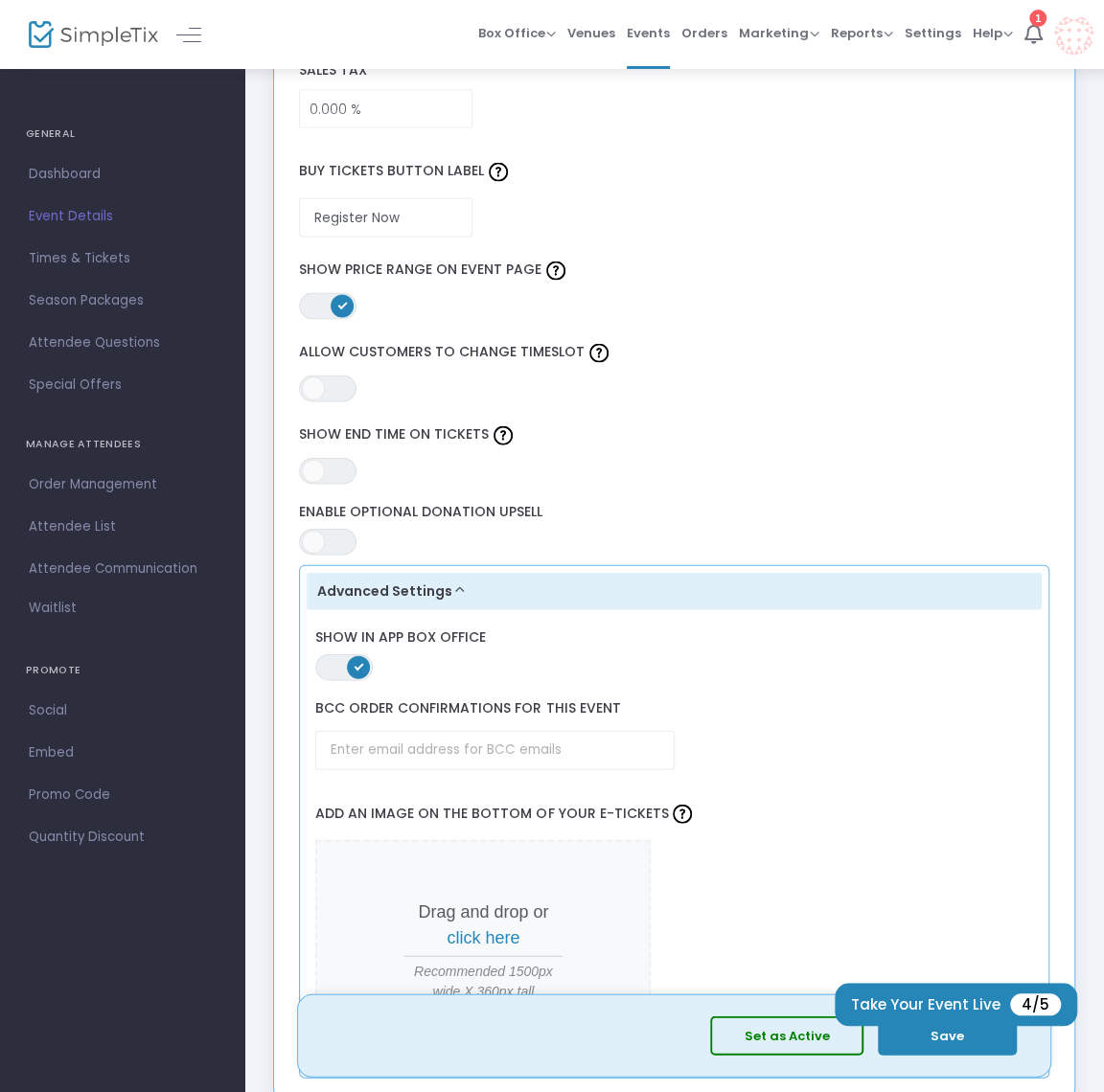
click at [455, 593] on button "Advanced Settings" at bounding box center [675, 592] width 736 height 39
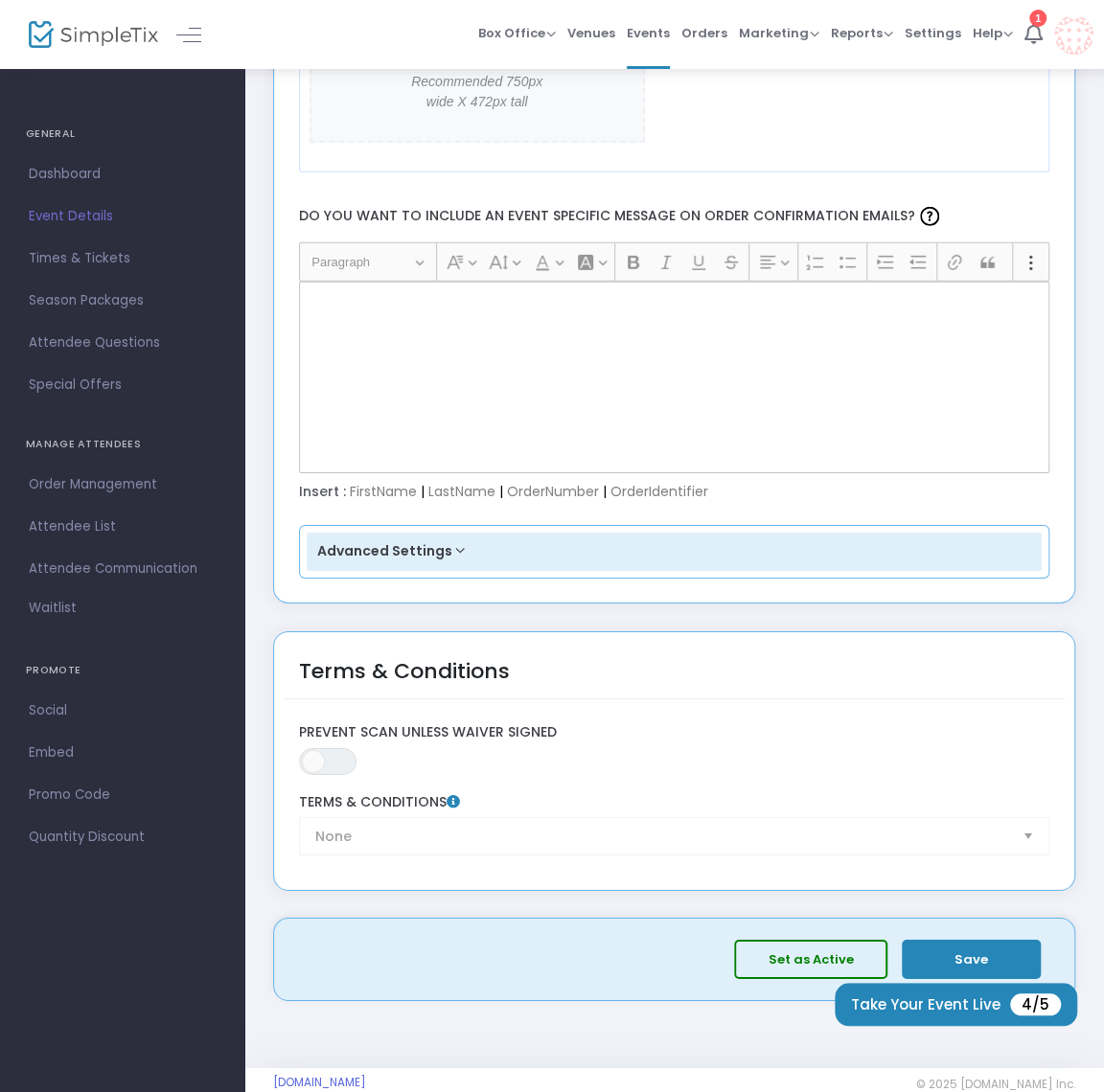
scroll to position [2723, 0]
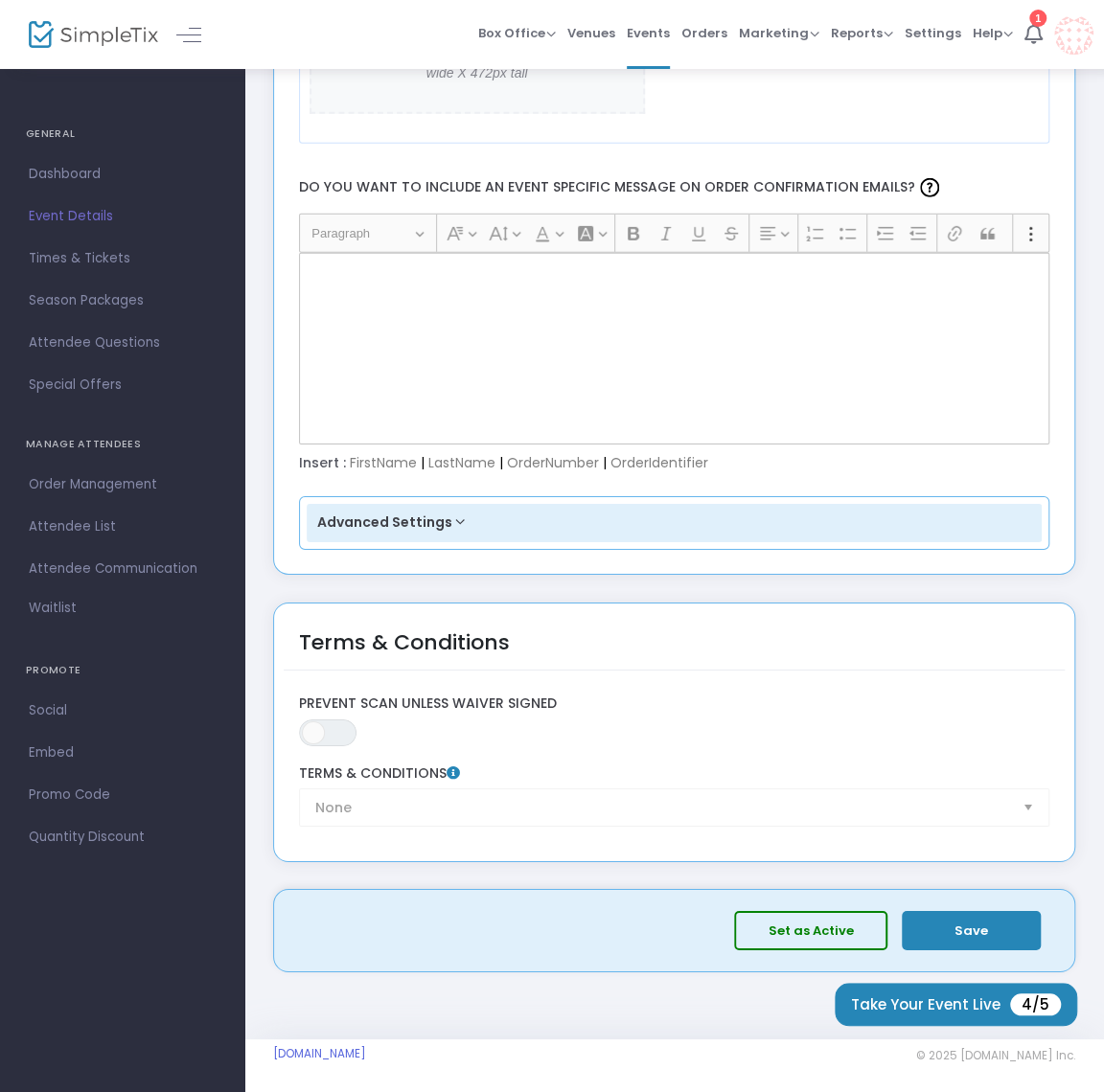
click at [459, 517] on button "Advanced Settings" at bounding box center [675, 522] width 736 height 39
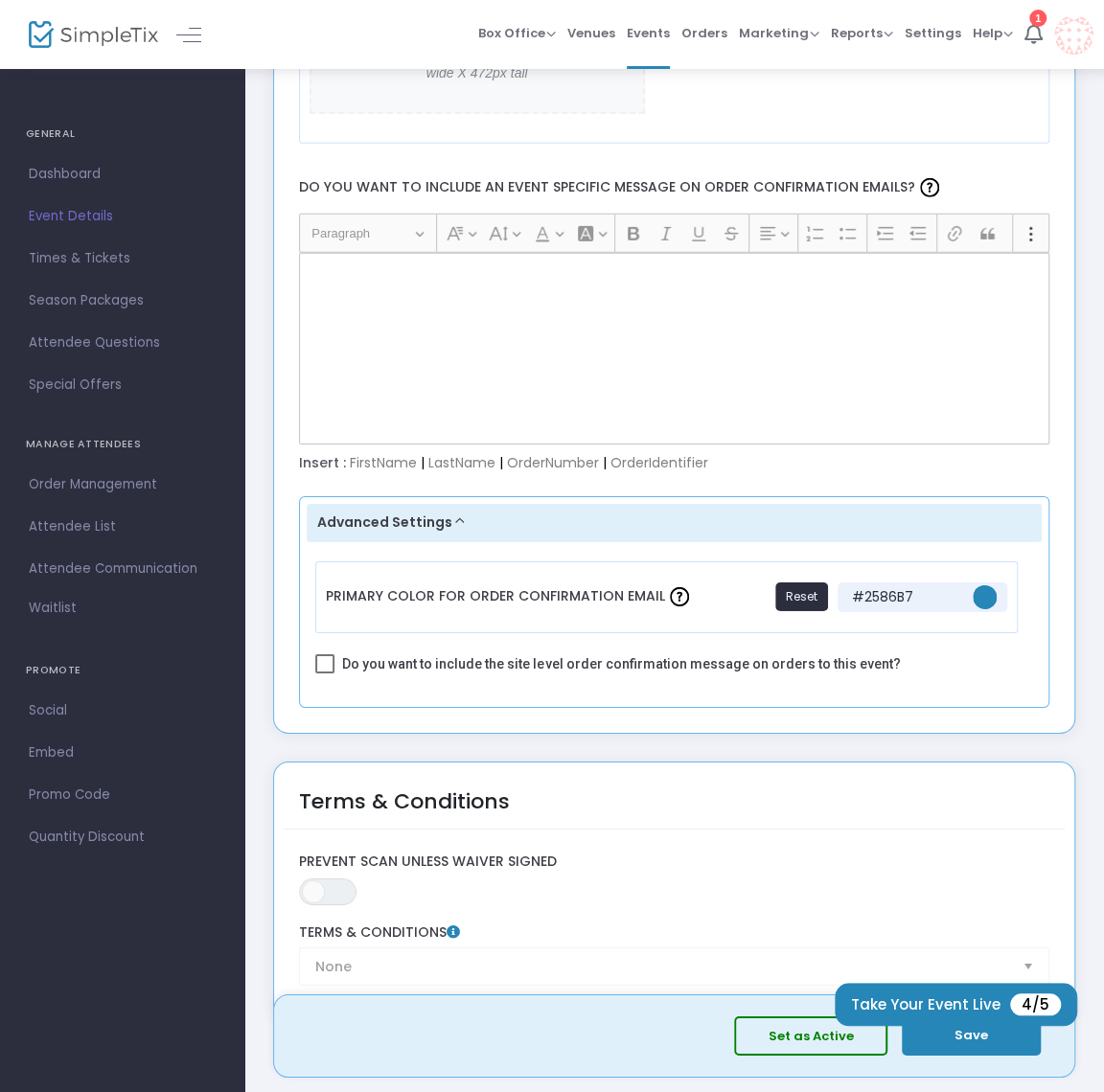
click at [450, 511] on button "Advanced Settings" at bounding box center [675, 522] width 736 height 39
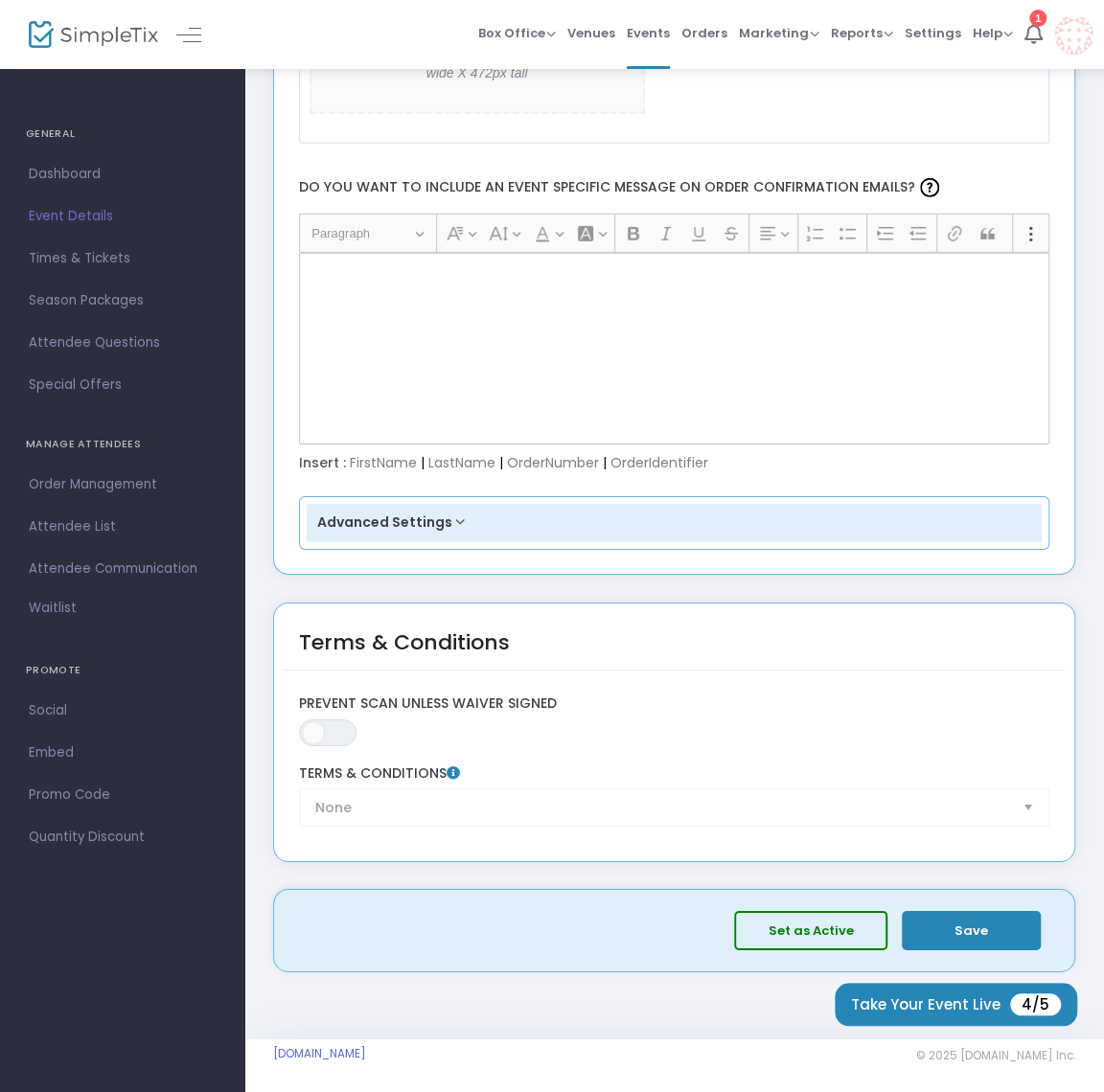
click at [983, 918] on button "Save" at bounding box center [970, 931] width 138 height 40
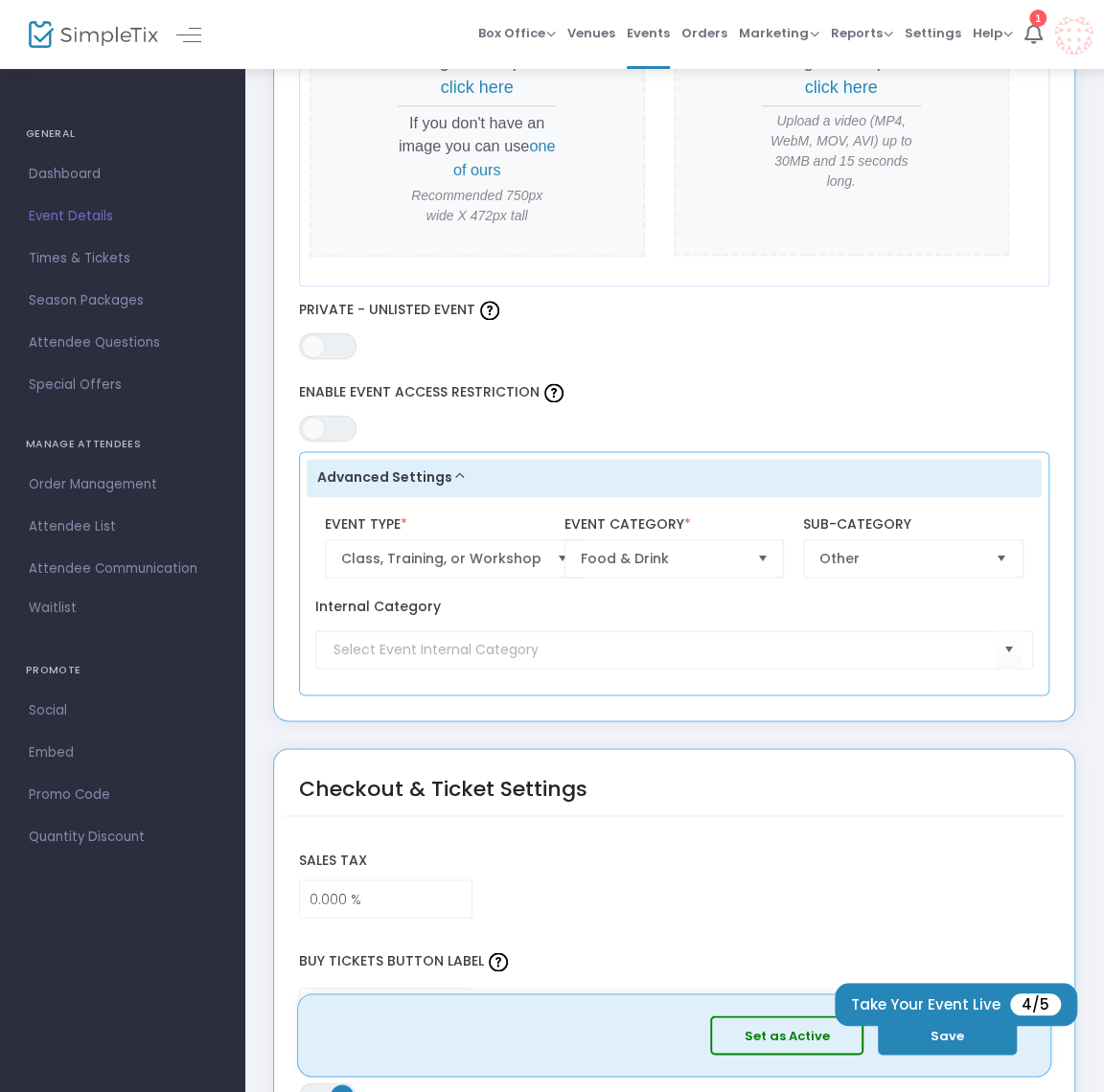
scroll to position [1022, 0]
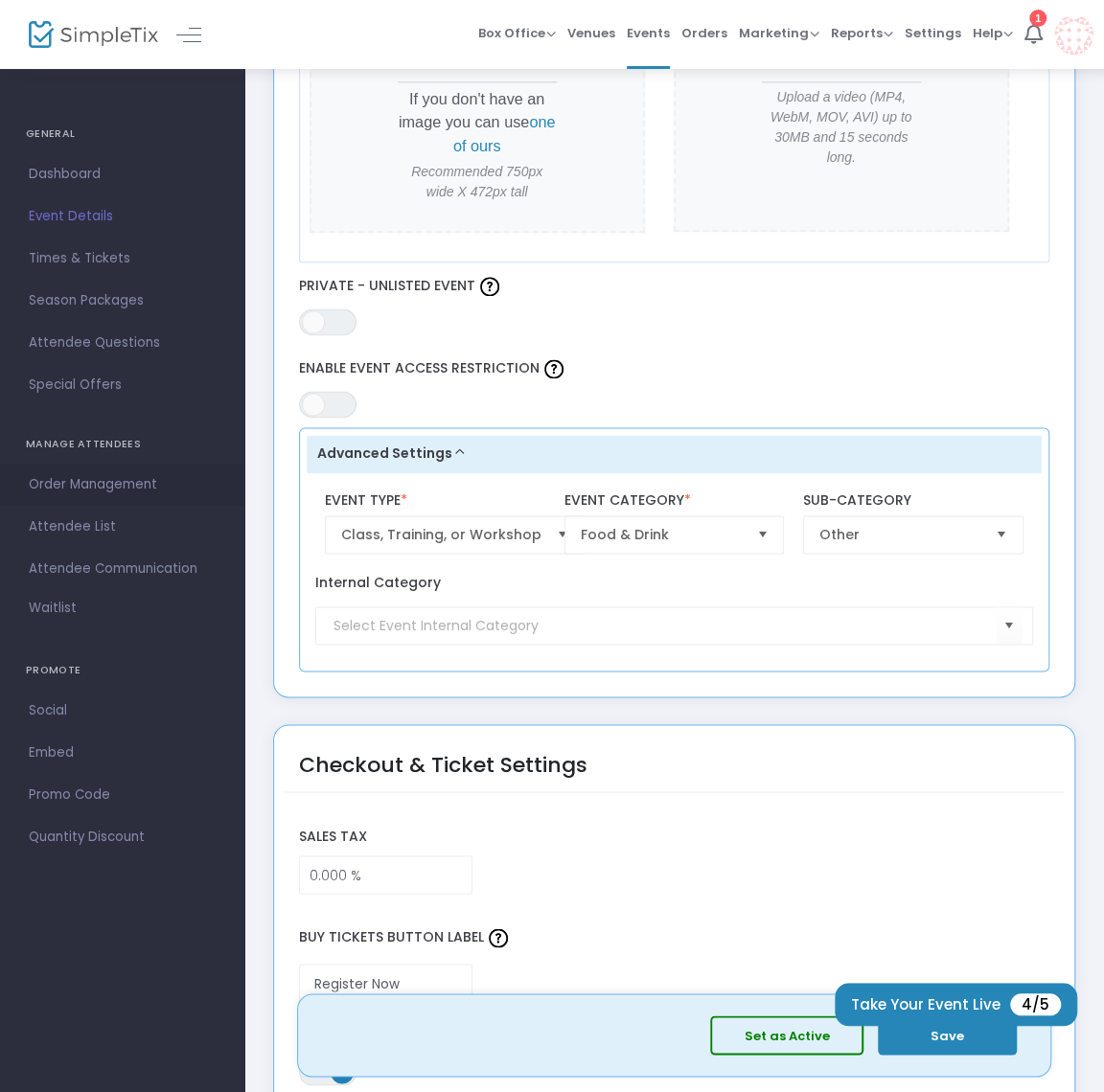
click at [129, 482] on span "Order Management" at bounding box center [122, 484] width 187 height 25
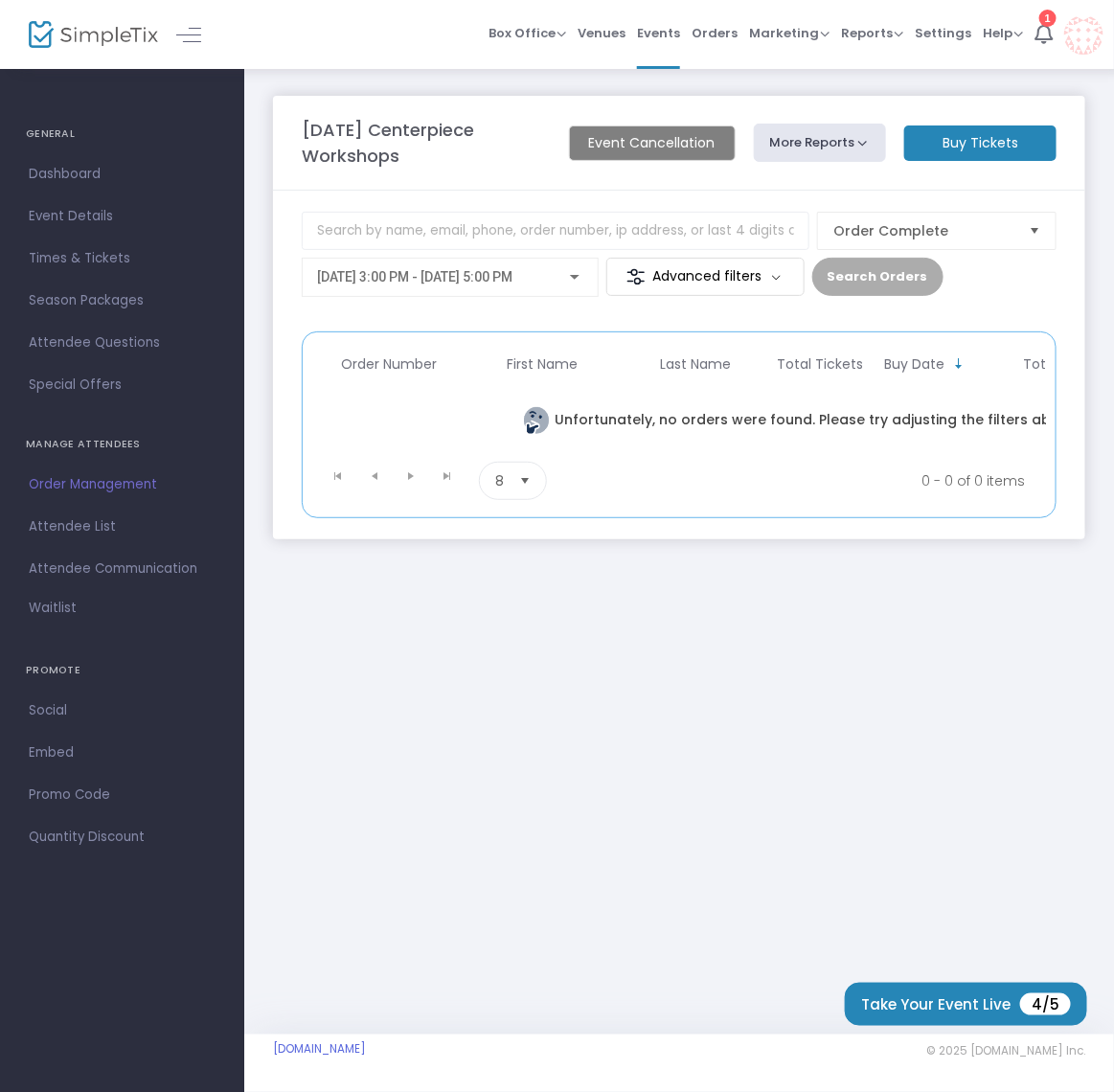
click at [524, 630] on div "[DATE] Centerpiece Workshops Event Cancellation More Reports Export Sales Repor…" at bounding box center [679, 551] width 870 height 967
click at [409, 131] on m-panel-title "[DATE] Centerpiece Workshops" at bounding box center [425, 142] width 248 height 51
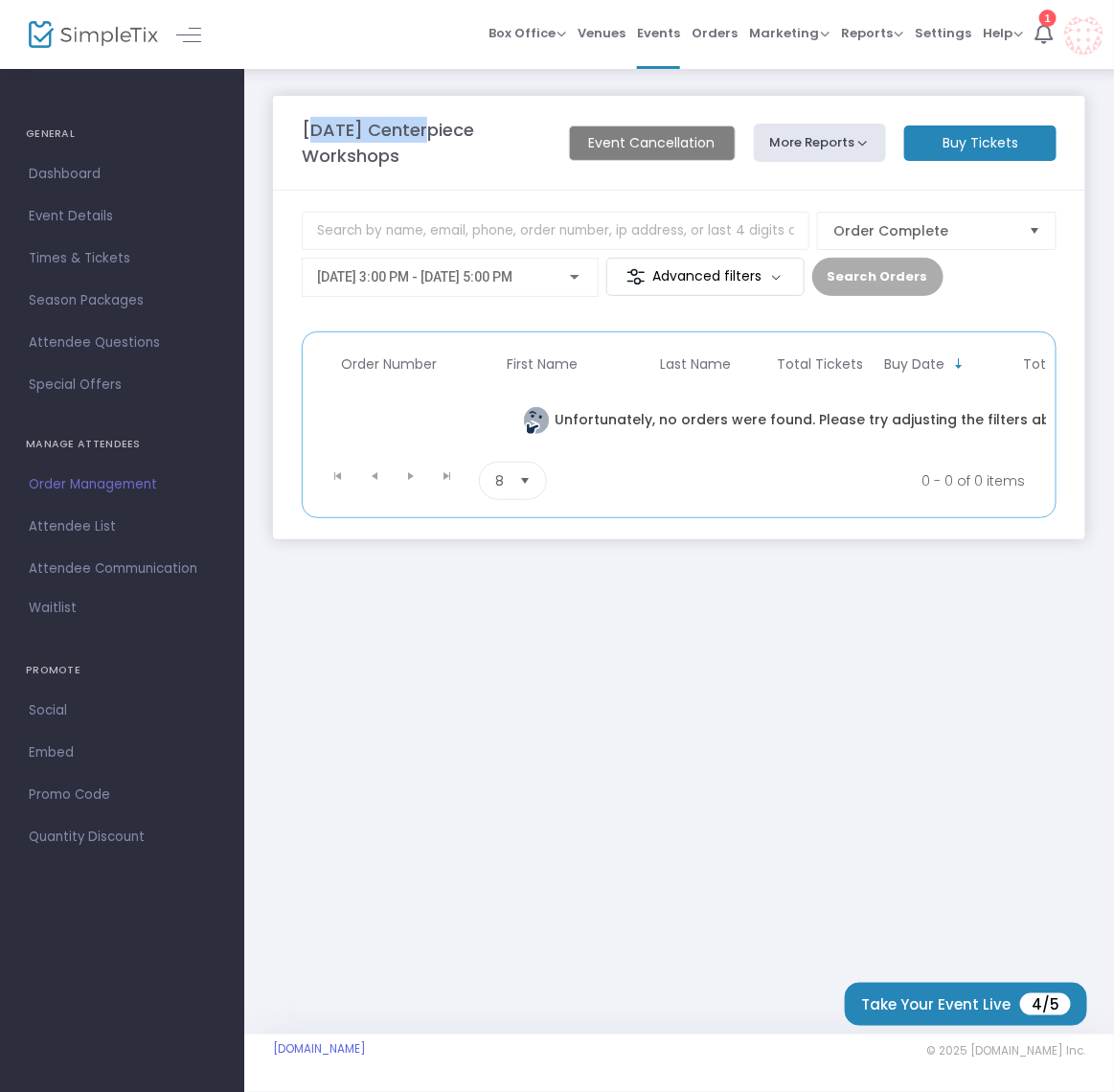
click at [409, 131] on m-panel-title "[DATE] Centerpiece Workshops" at bounding box center [425, 142] width 248 height 51
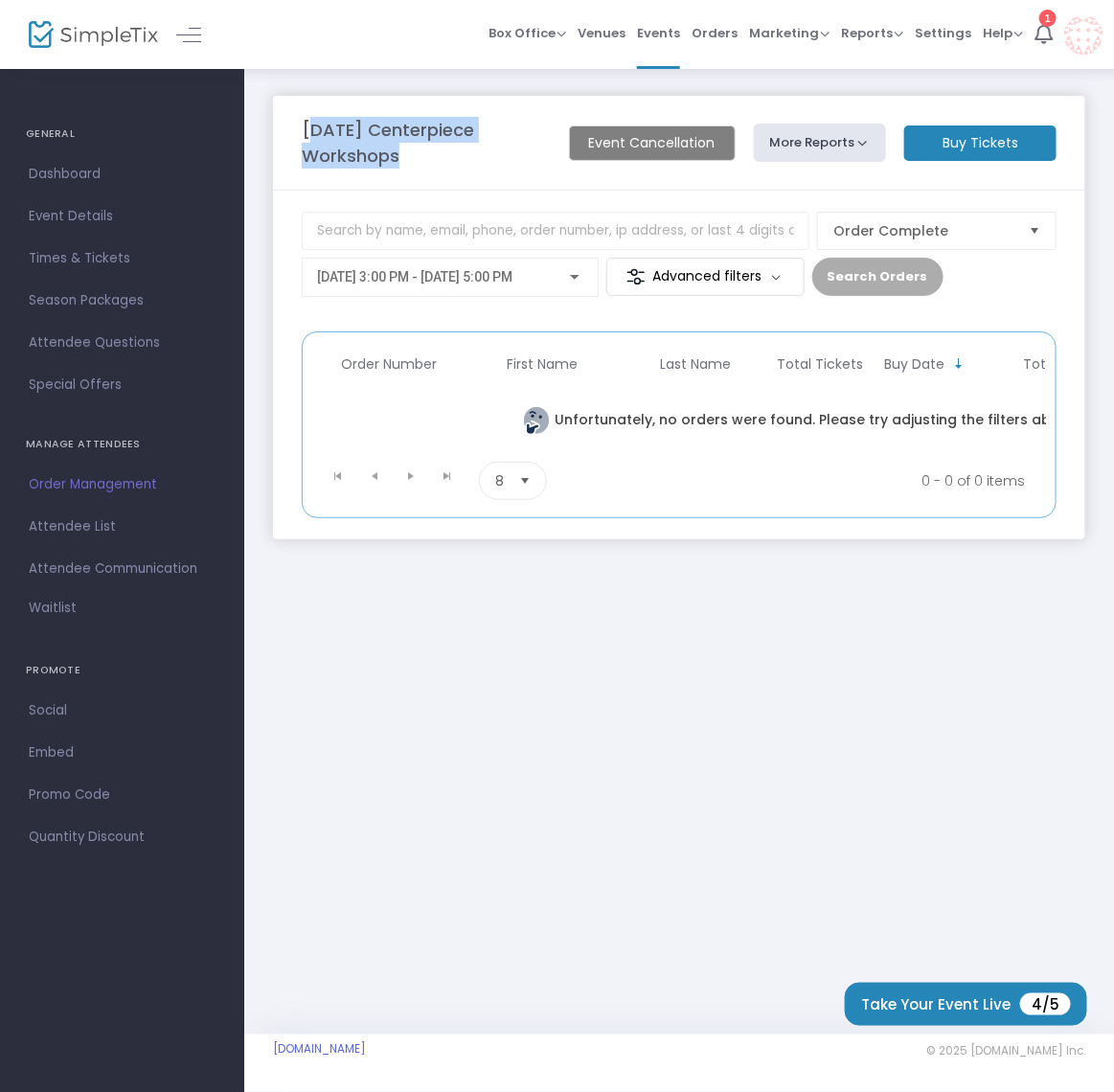
click at [409, 131] on m-panel-title "[DATE] Centerpiece Workshops" at bounding box center [425, 142] width 248 height 51
click at [58, 528] on span "Attendee List" at bounding box center [122, 526] width 187 height 25
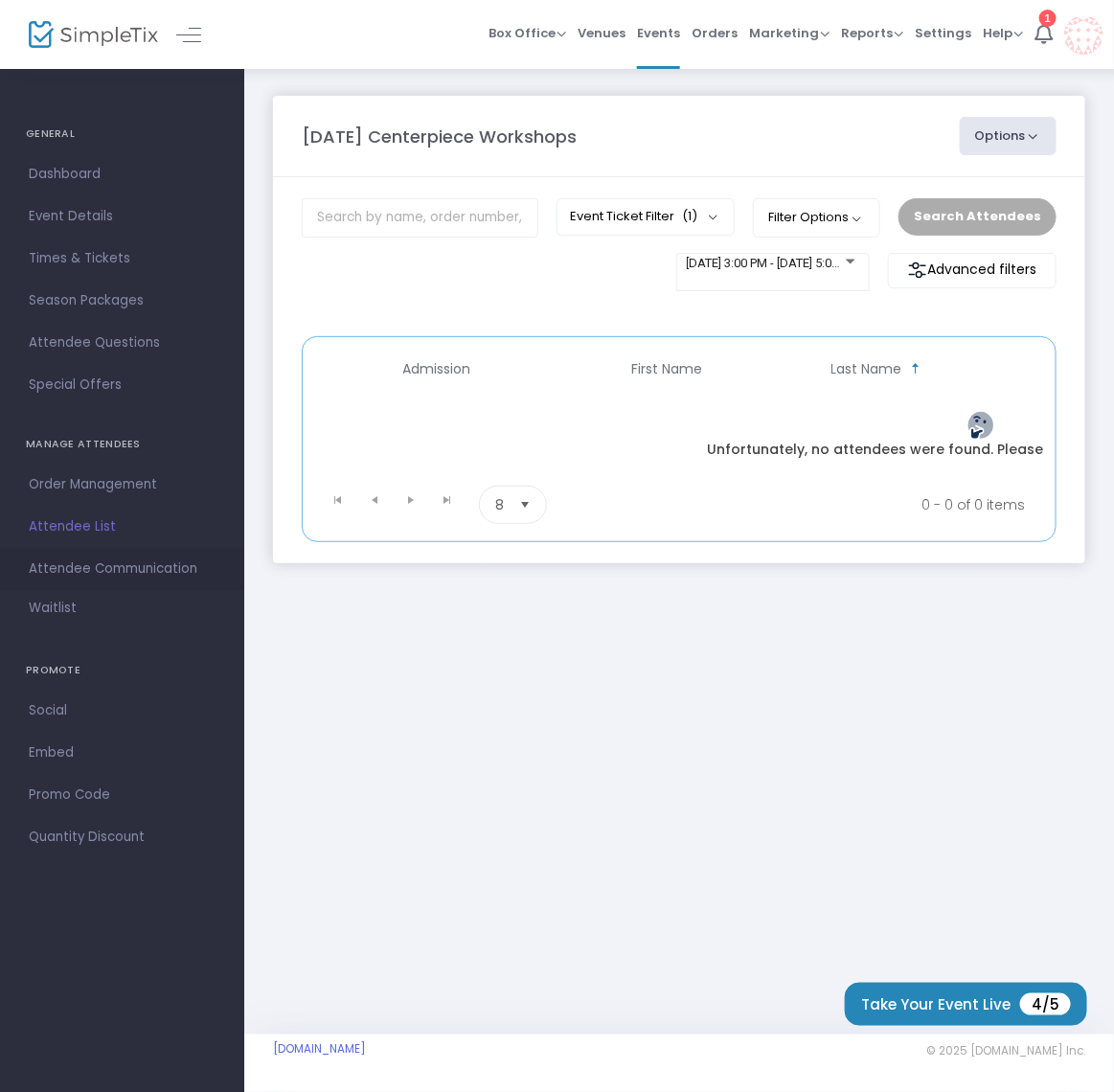
click at [113, 567] on span "Attendee Communication" at bounding box center [122, 569] width 187 height 25
